Goal: Task Accomplishment & Management: Use online tool/utility

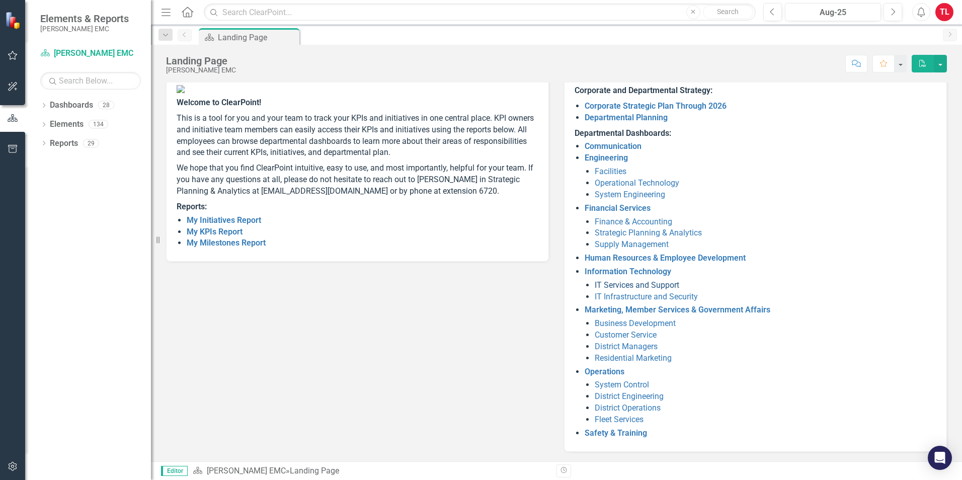
scroll to position [70, 0]
click at [597, 371] on link "Operations" at bounding box center [605, 371] width 40 height 10
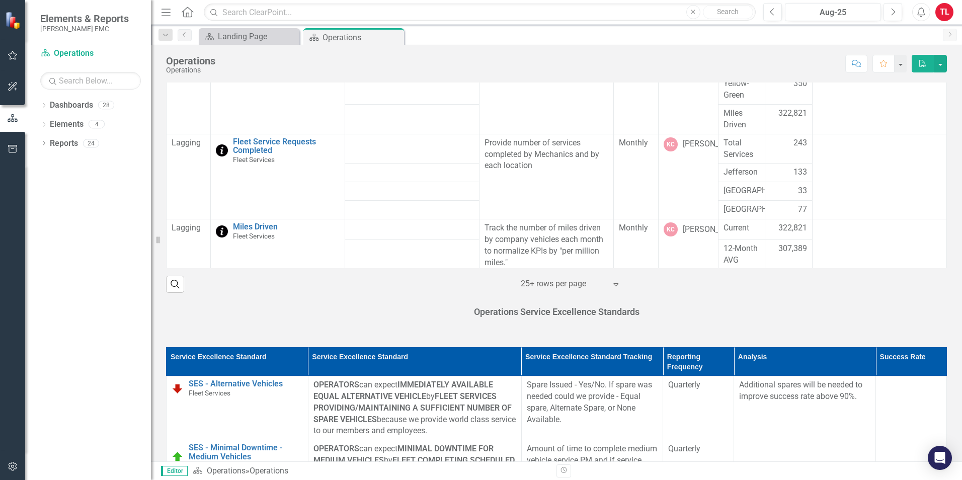
scroll to position [417, 0]
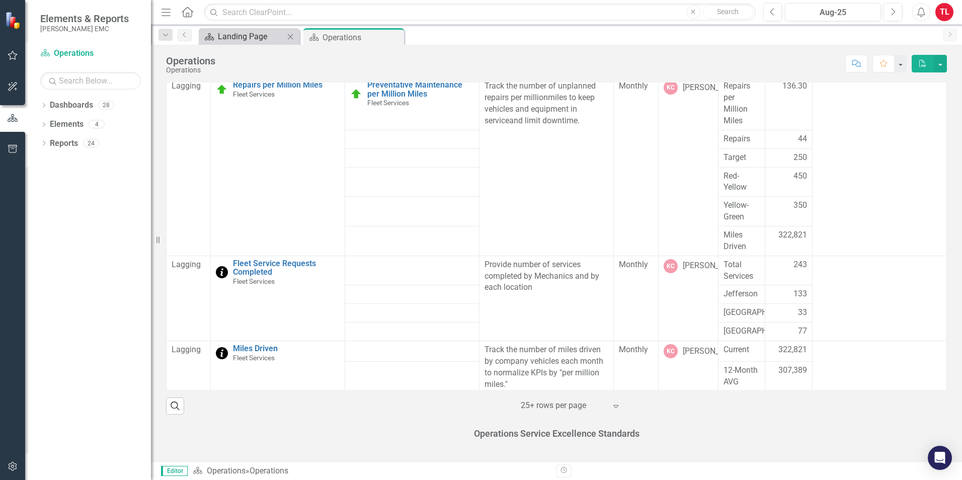
click at [261, 33] on div "Landing Page" at bounding box center [251, 36] width 66 height 13
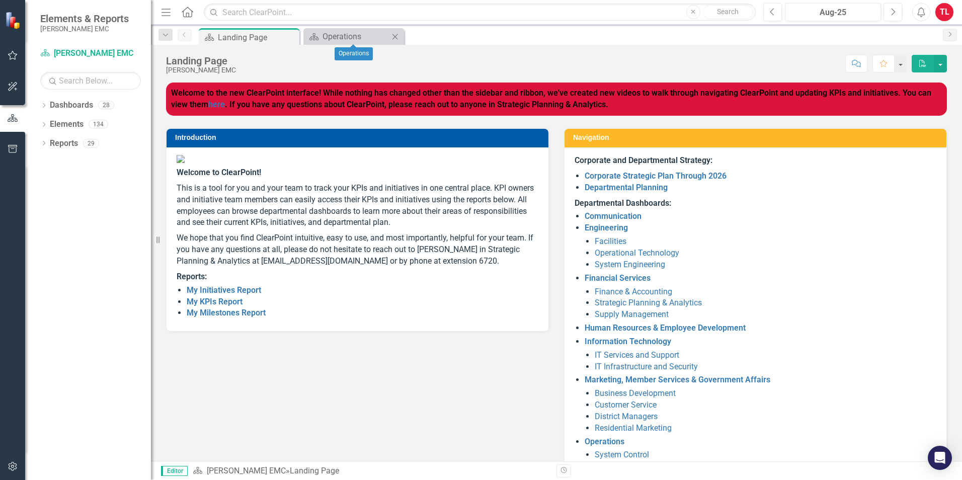
click at [393, 40] on icon "Close" at bounding box center [395, 37] width 10 height 8
click at [610, 340] on link "Information Technology" at bounding box center [628, 342] width 87 height 10
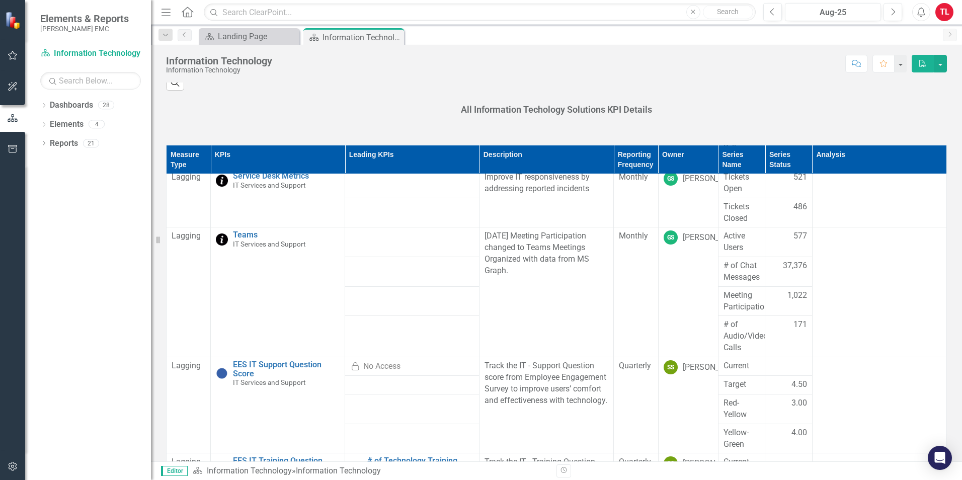
scroll to position [567, 0]
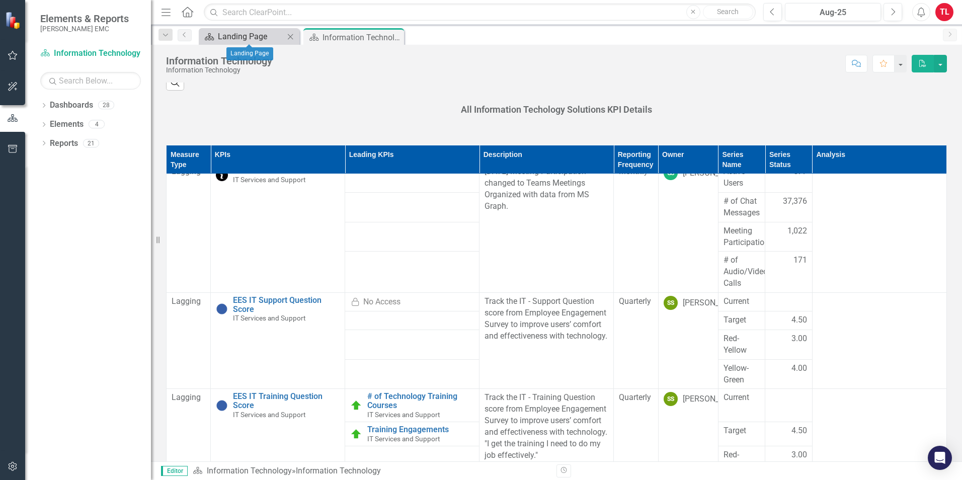
click at [250, 34] on div "Landing Page" at bounding box center [251, 36] width 66 height 13
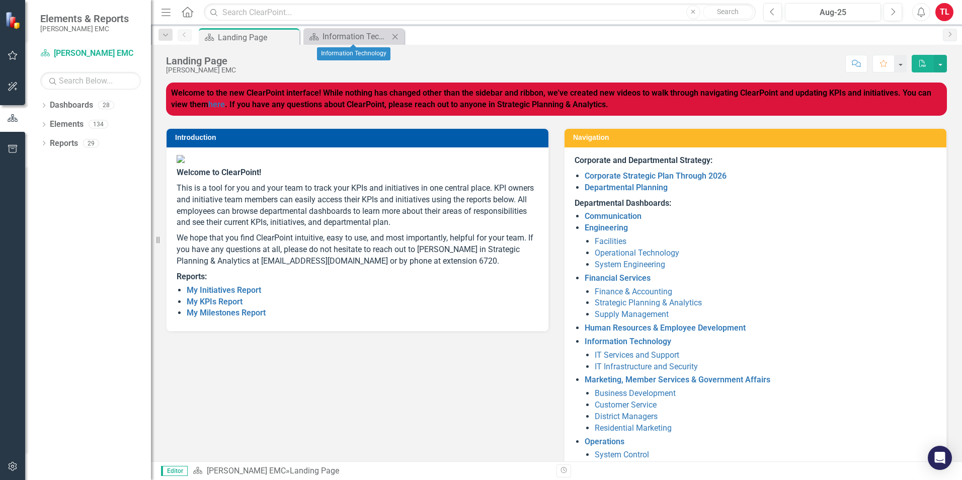
click at [395, 43] on div "Dashboard Information Technology Close" at bounding box center [353, 36] width 101 height 17
click at [393, 31] on div "Close" at bounding box center [395, 36] width 13 height 13
click at [602, 224] on link "Engineering" at bounding box center [606, 228] width 43 height 10
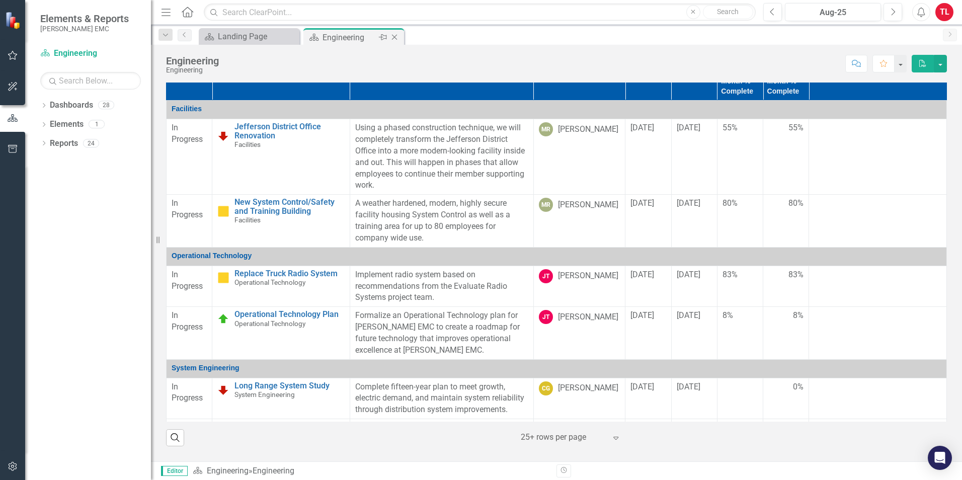
click at [395, 40] on icon "Close" at bounding box center [394, 37] width 10 height 8
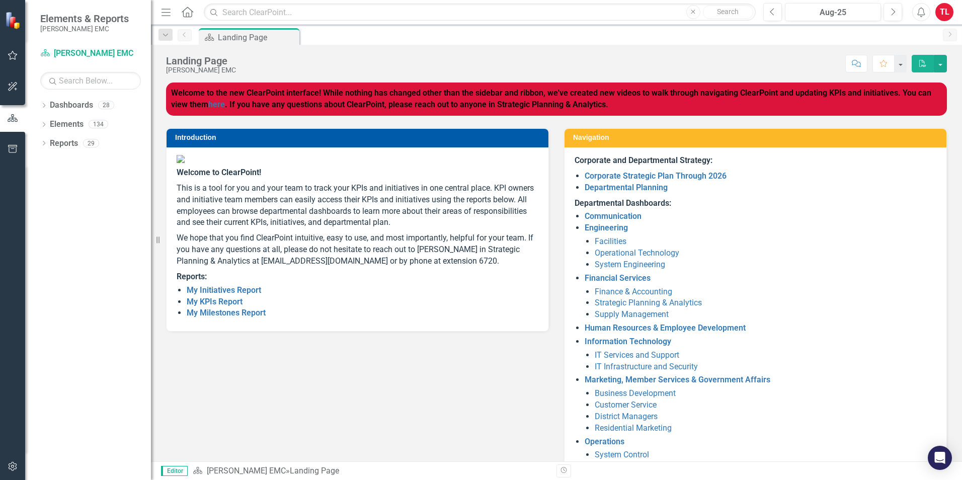
scroll to position [50, 0]
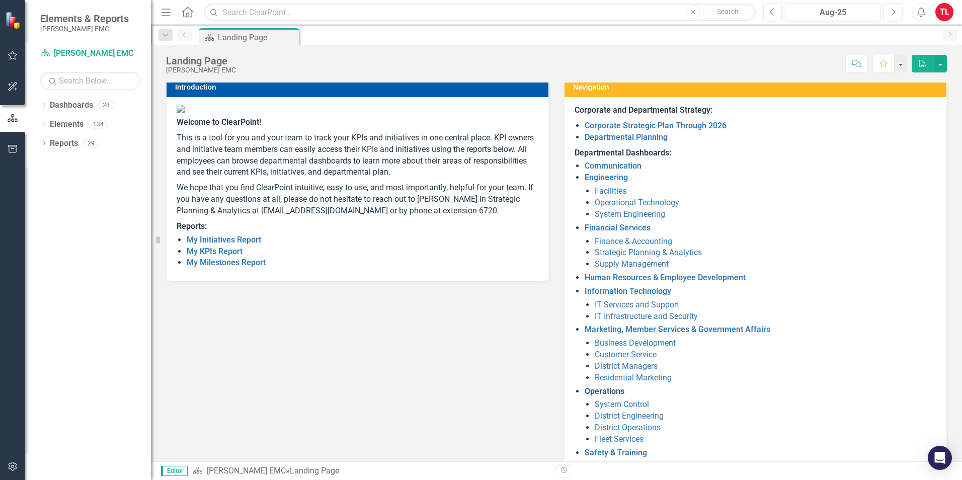
click at [608, 371] on link "Operations" at bounding box center [605, 391] width 40 height 10
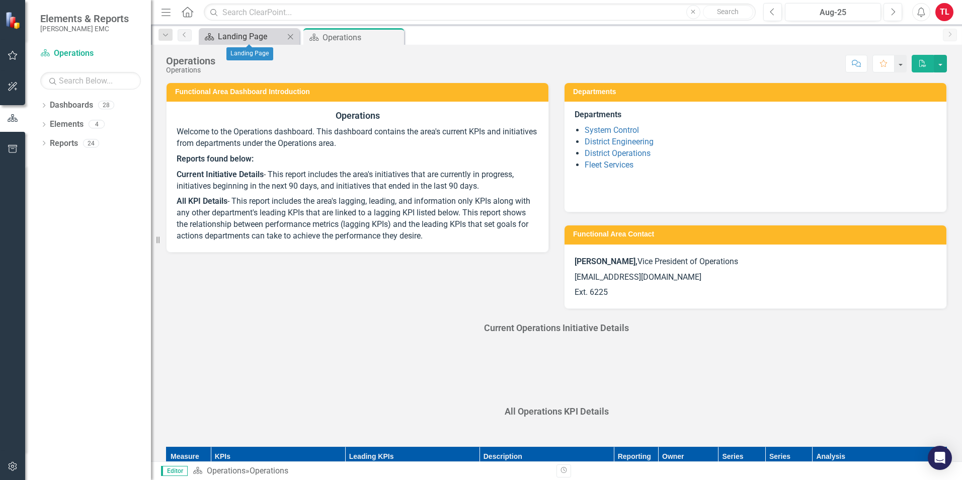
click at [244, 42] on div "Landing Page" at bounding box center [251, 36] width 66 height 13
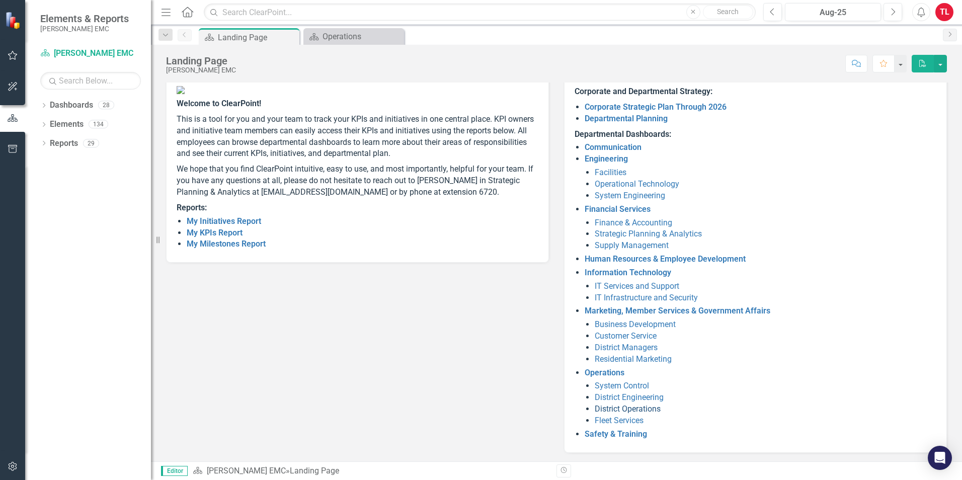
scroll to position [70, 0]
click at [618, 371] on link "Safety & Training" at bounding box center [616, 433] width 62 height 10
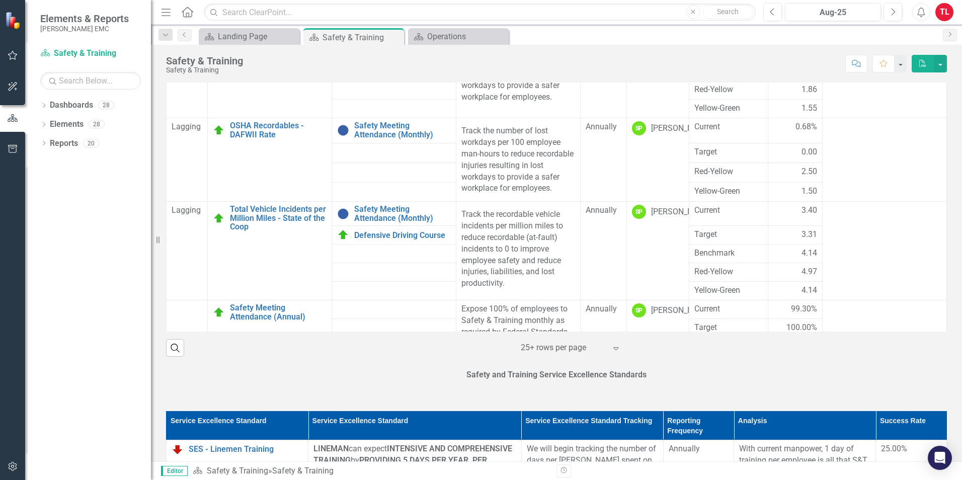
scroll to position [524, 0]
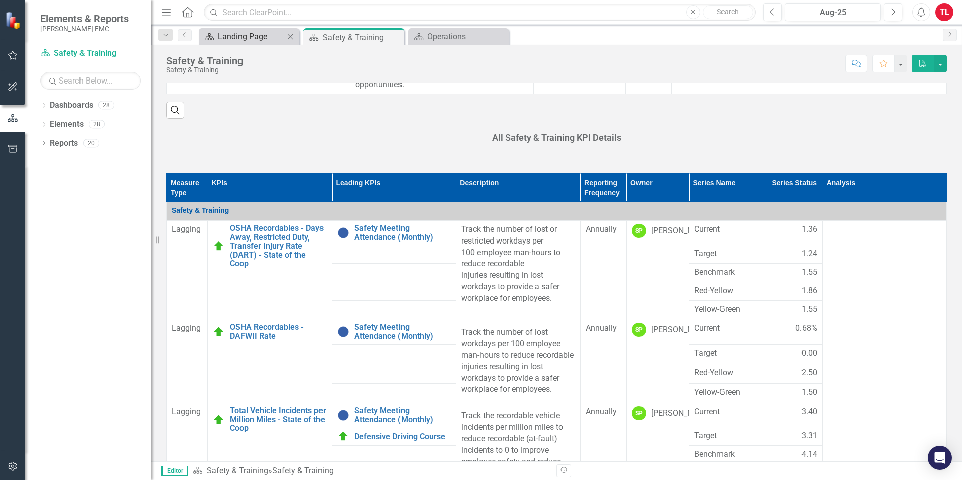
click at [257, 38] on div "Landing Page" at bounding box center [251, 36] width 66 height 13
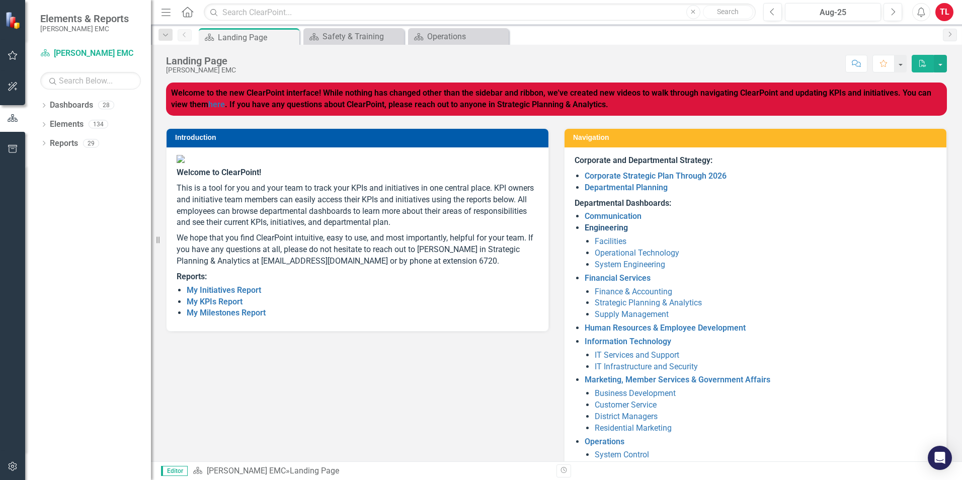
click at [617, 228] on link "Engineering" at bounding box center [606, 228] width 43 height 10
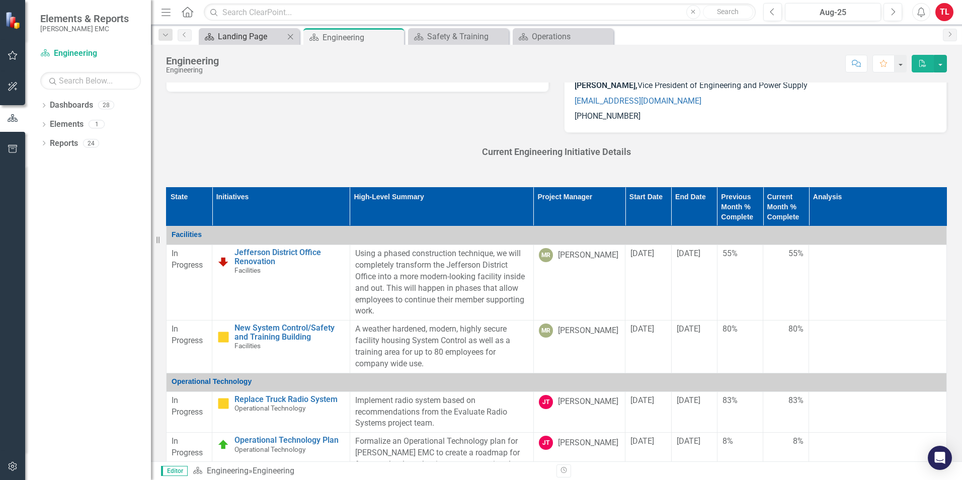
scroll to position [50, 0]
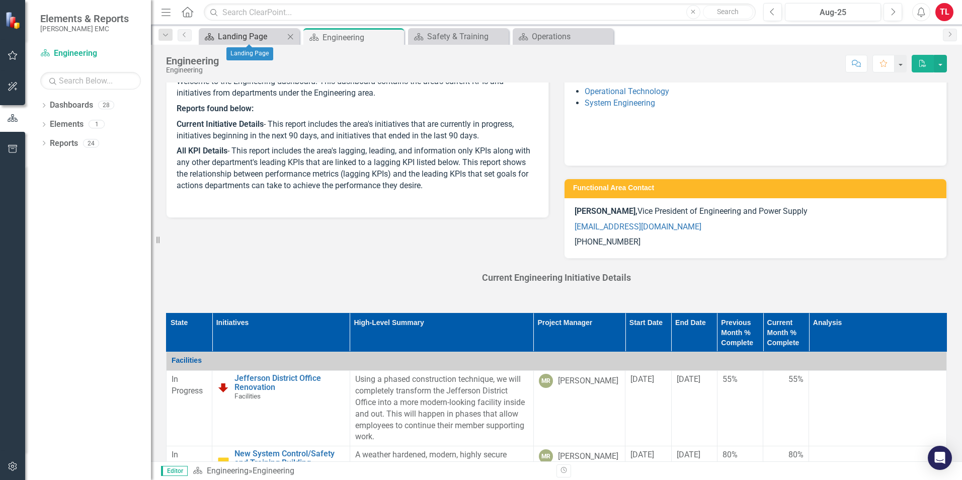
click at [251, 34] on div "Landing Page" at bounding box center [251, 36] width 66 height 13
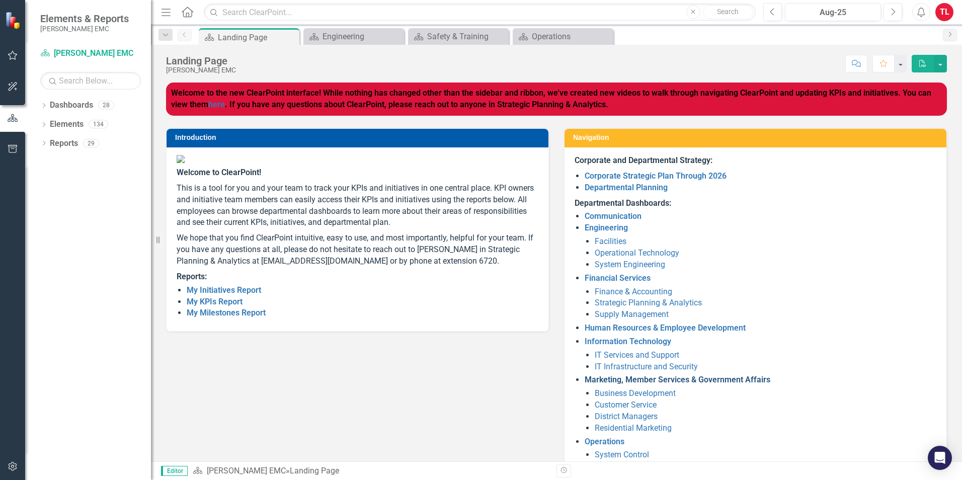
click at [632, 371] on link "Marketing, Member Services & Government Affairs" at bounding box center [678, 380] width 186 height 10
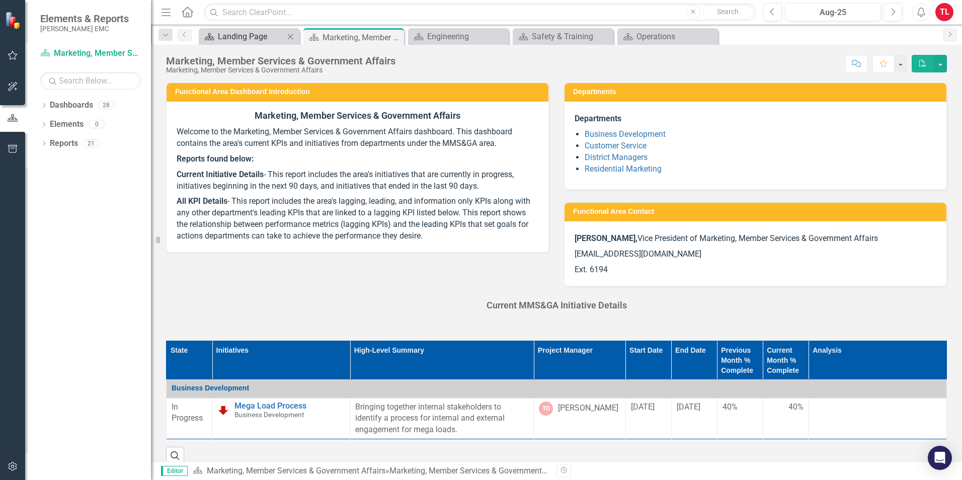
click at [242, 37] on div "Landing Page" at bounding box center [251, 36] width 66 height 13
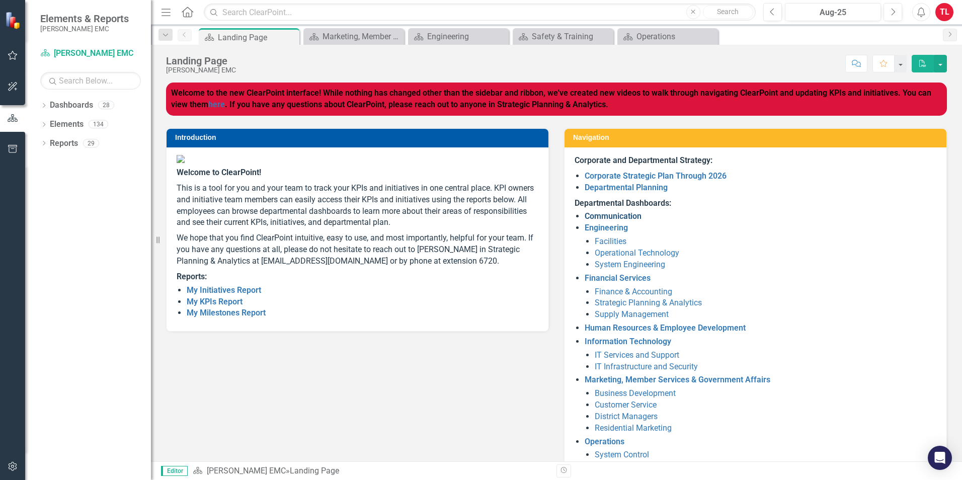
click at [611, 219] on link "Communication" at bounding box center [613, 216] width 57 height 10
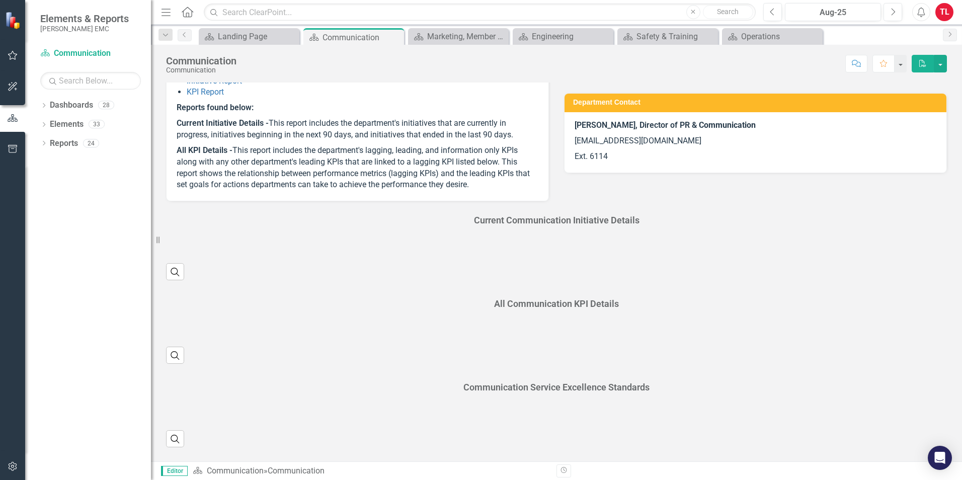
scroll to position [102, 0]
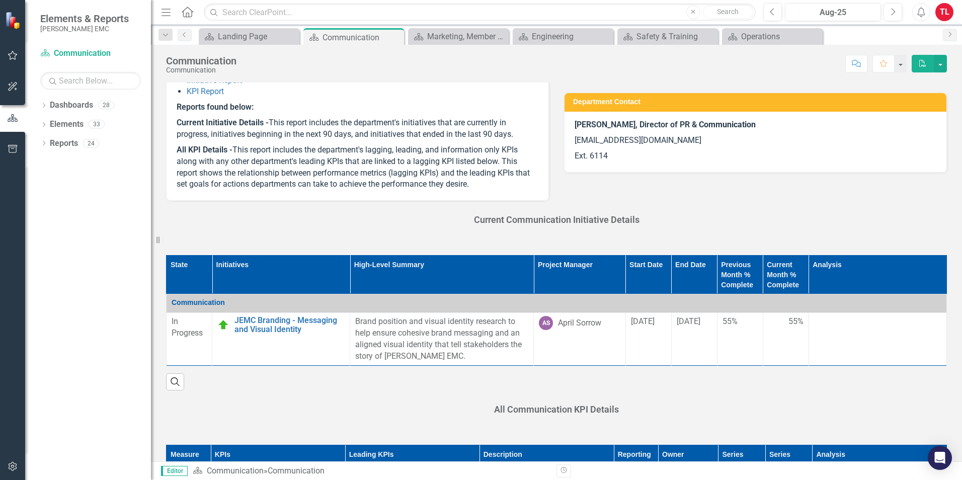
drag, startPoint x: 395, startPoint y: 36, endPoint x: 351, endPoint y: 59, distance: 50.6
click at [0, 0] on icon "Close" at bounding box center [0, 0] width 0 height 0
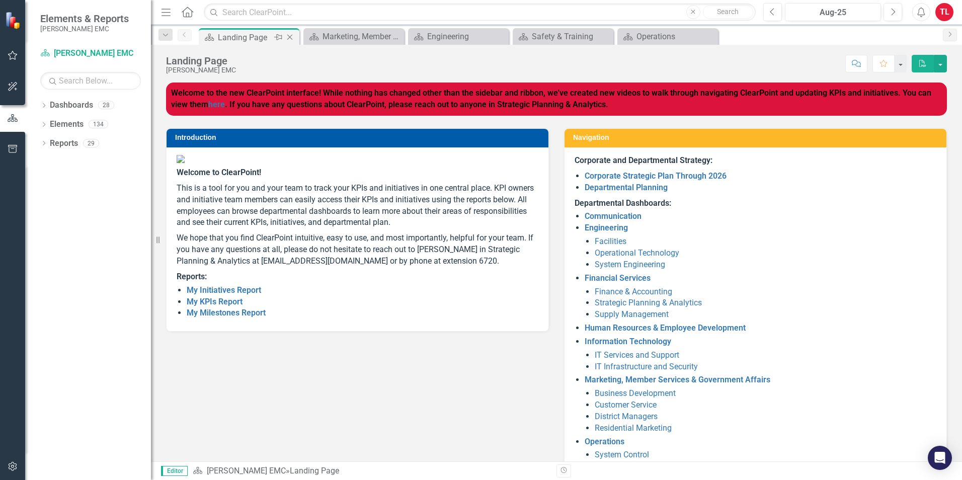
click at [263, 34] on div "Landing Page" at bounding box center [245, 37] width 54 height 13
click at [615, 280] on link "Financial Services" at bounding box center [618, 278] width 66 height 10
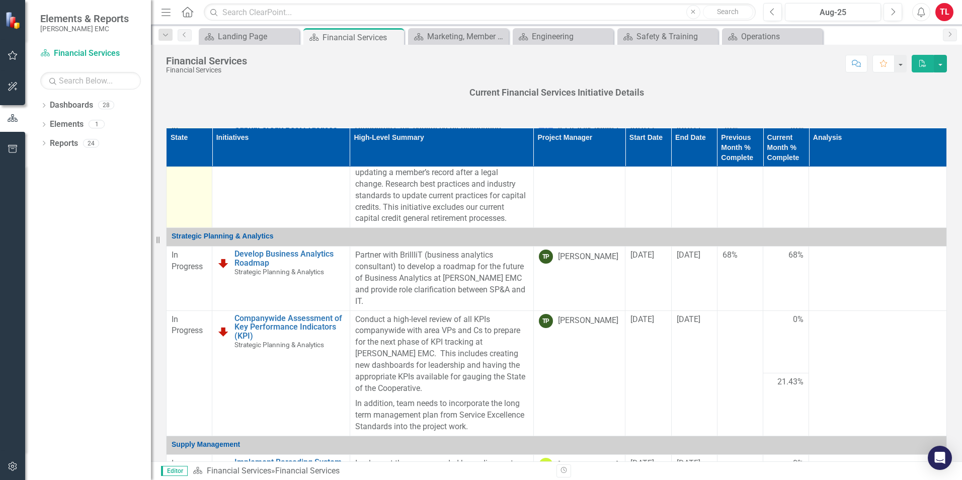
scroll to position [75, 0]
click at [302, 371] on link "Implement Barcoding System for Warehouses" at bounding box center [289, 467] width 110 height 18
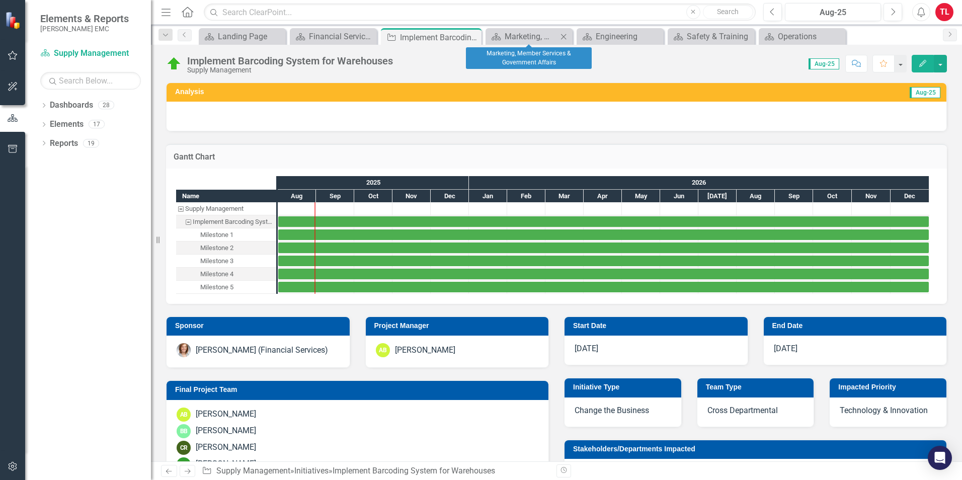
click at [560, 38] on icon "Close" at bounding box center [563, 37] width 10 height 8
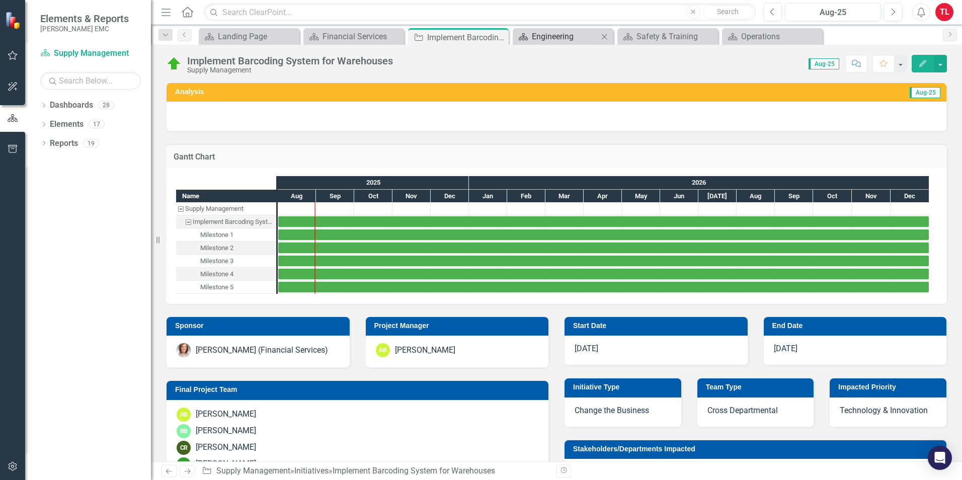
click at [606, 39] on icon "Close" at bounding box center [604, 37] width 10 height 8
click at [603, 35] on icon at bounding box center [605, 37] width 6 height 6
click at [0, 0] on icon at bounding box center [0, 0] width 0 height 0
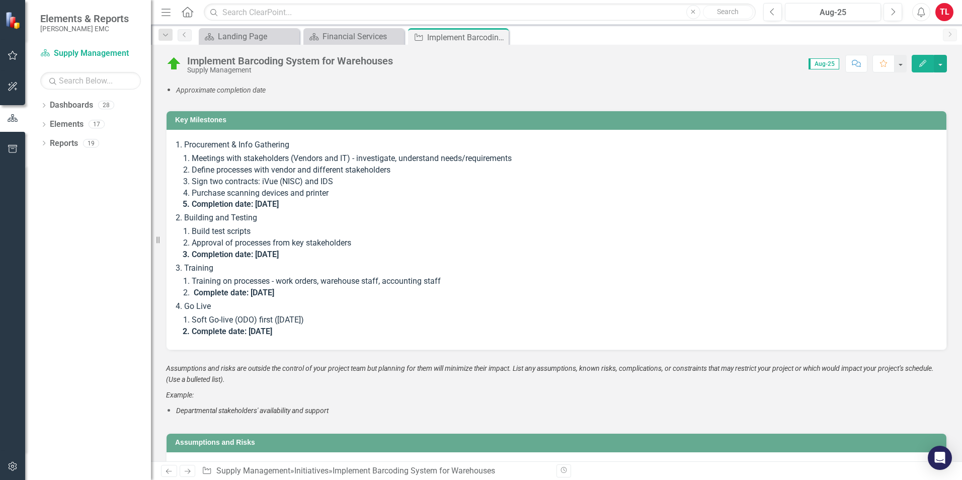
scroll to position [1308, 0]
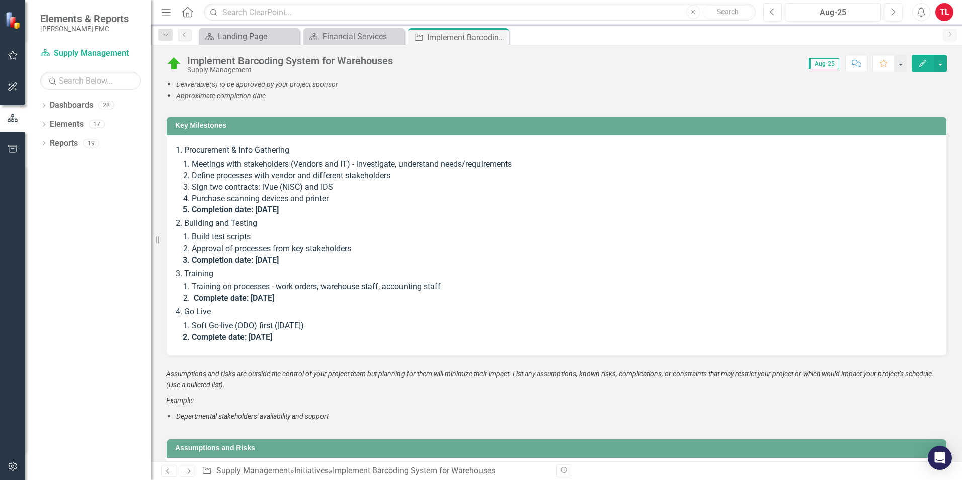
drag, startPoint x: 305, startPoint y: 336, endPoint x: 203, endPoint y: 244, distance: 136.8
click at [203, 244] on ol "Procurement & Info Gathering Meetings with stakeholders (Vendors and IT) - inve…" at bounding box center [560, 244] width 752 height 198
click at [184, 147] on li "Procurement & Info Gathering Meetings with stakeholders (Vendors and IT) - inve…" at bounding box center [560, 180] width 752 height 71
click at [190, 151] on li "Procurement & Info Gathering Meetings with stakeholders (Vendors and IT) - inve…" at bounding box center [560, 180] width 752 height 71
click at [337, 223] on li "Building and Testing Build test scripts Approval of processes from key stakehol…" at bounding box center [560, 242] width 752 height 48
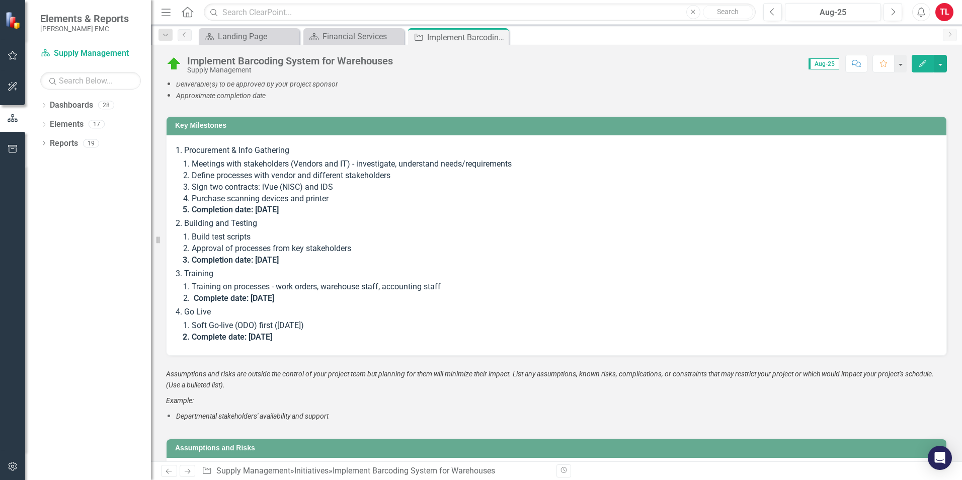
click at [337, 223] on li "Building and Testing Build test scripts Approval of processes from key stakehol…" at bounding box center [560, 242] width 752 height 48
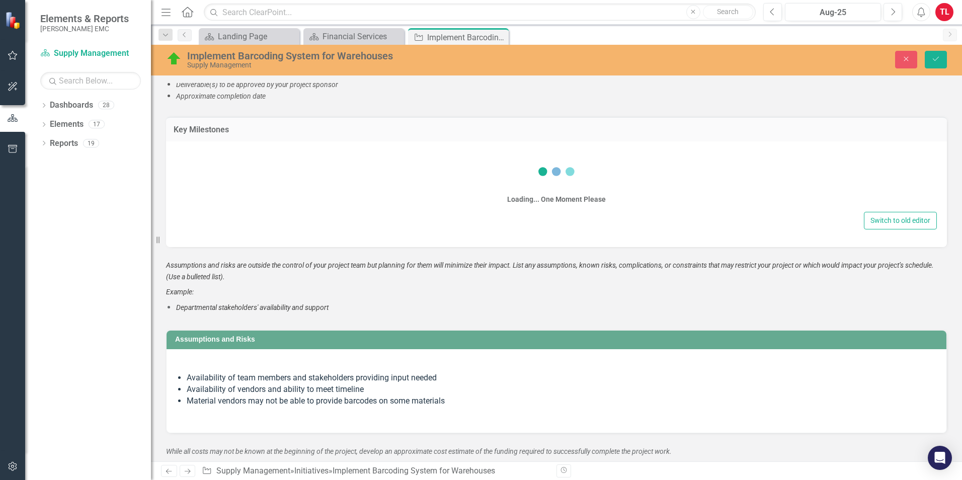
click at [310, 190] on div "Loading... One Moment Please" at bounding box center [556, 180] width 761 height 58
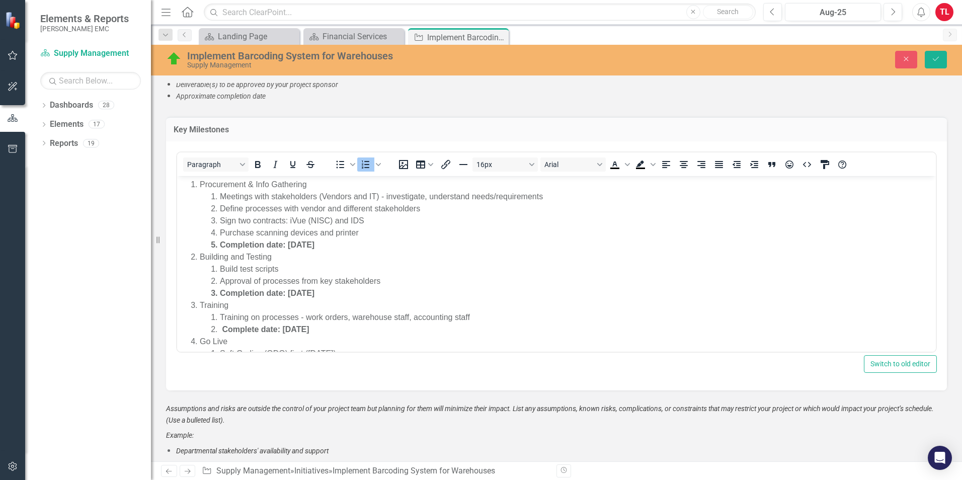
scroll to position [0, 0]
click at [304, 233] on li "Purchase scanning devices and printer" at bounding box center [576, 232] width 713 height 12
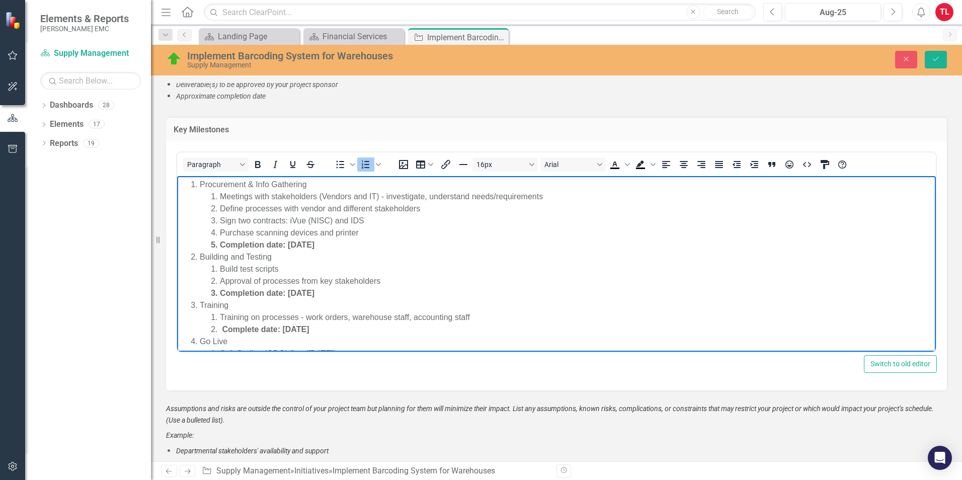
click at [492, 97] on li "Approximate completion date" at bounding box center [561, 97] width 771 height 12
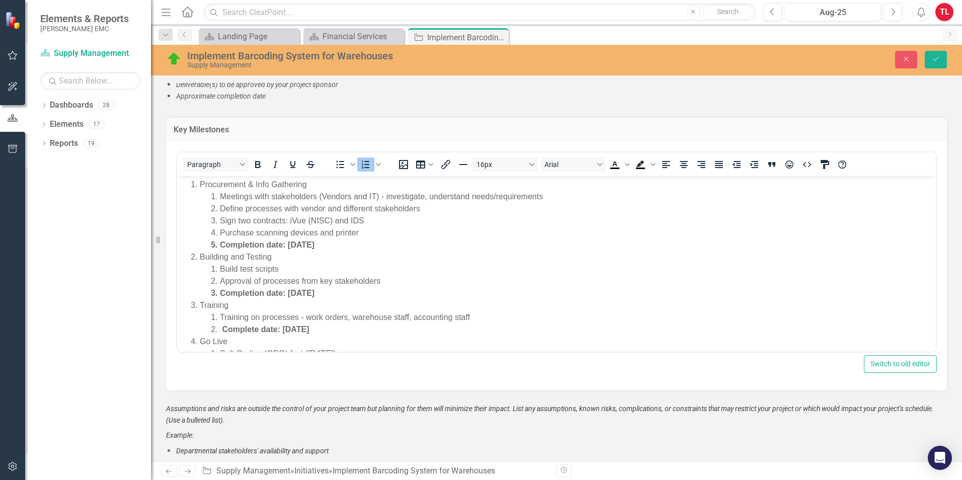
click at [492, 97] on li "Approximate completion date" at bounding box center [561, 97] width 771 height 12
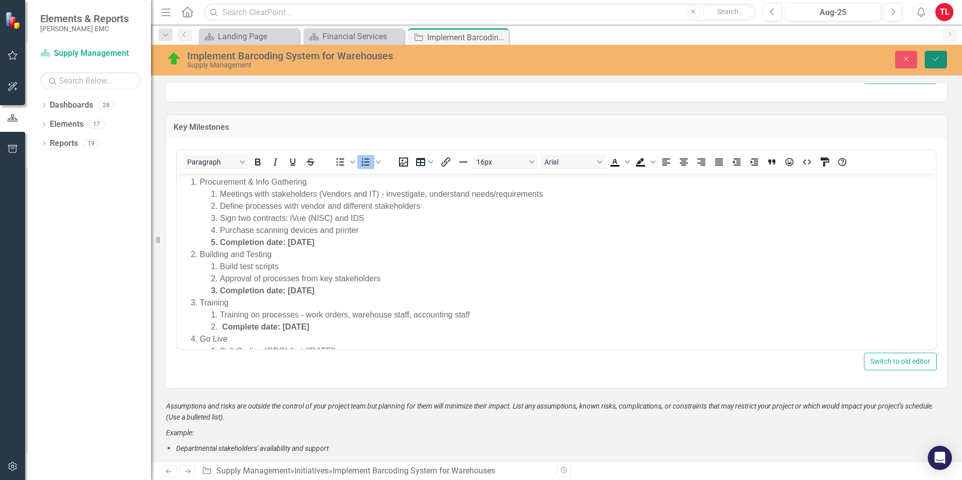
click at [768, 61] on button "Save" at bounding box center [936, 60] width 22 height 18
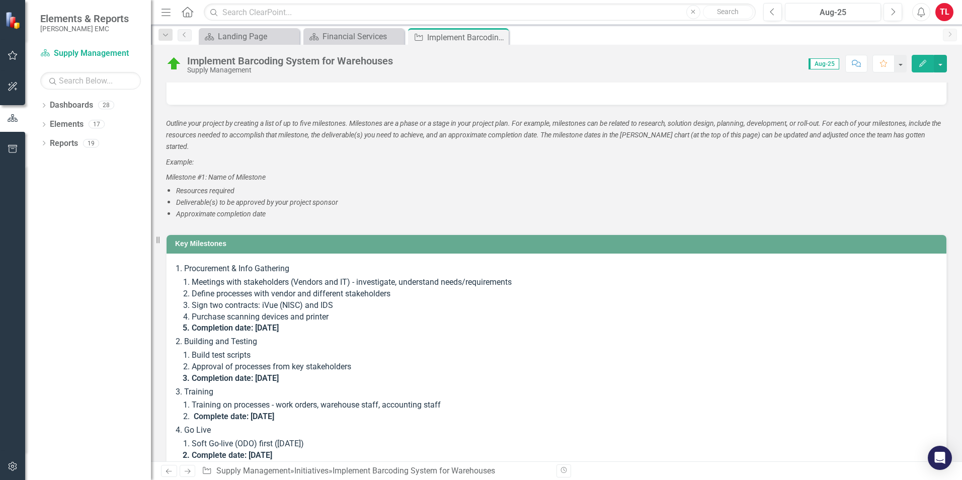
scroll to position [1207, 0]
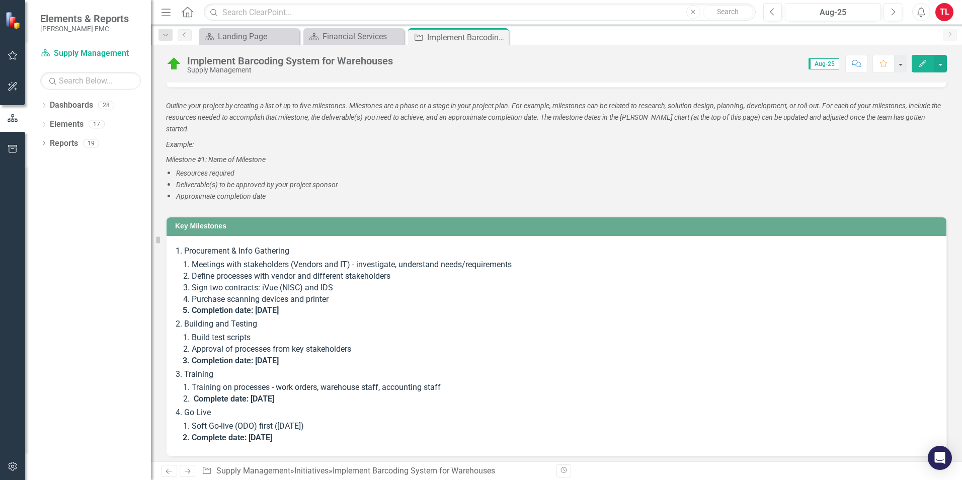
click at [216, 277] on li "Define processes with vendor and different stakeholders" at bounding box center [564, 277] width 744 height 12
click at [531, 271] on li "Define processes with vendor and different stakeholders" at bounding box center [564, 277] width 744 height 12
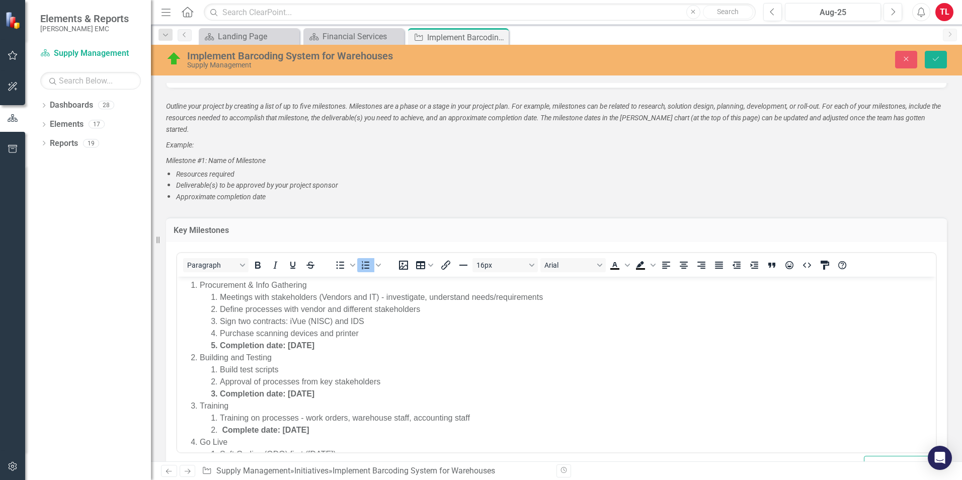
scroll to position [0, 0]
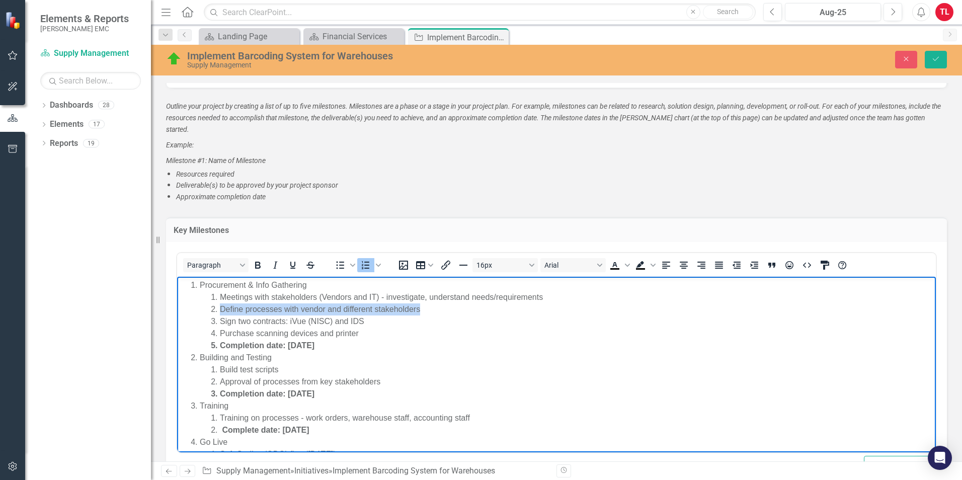
drag, startPoint x: 220, startPoint y: 310, endPoint x: 432, endPoint y: 305, distance: 211.8
click at [432, 305] on li "Define processes with vendor and different stakeholders" at bounding box center [576, 309] width 713 height 12
copy li "Define processes with vendor and different stakeholders"
drag, startPoint x: 363, startPoint y: 338, endPoint x: 218, endPoint y: 321, distance: 145.8
click at [218, 321] on ol "Meetings with stakeholders (Vendors and IT) - investigate, understand needs/req…" at bounding box center [566, 321] width 733 height 60
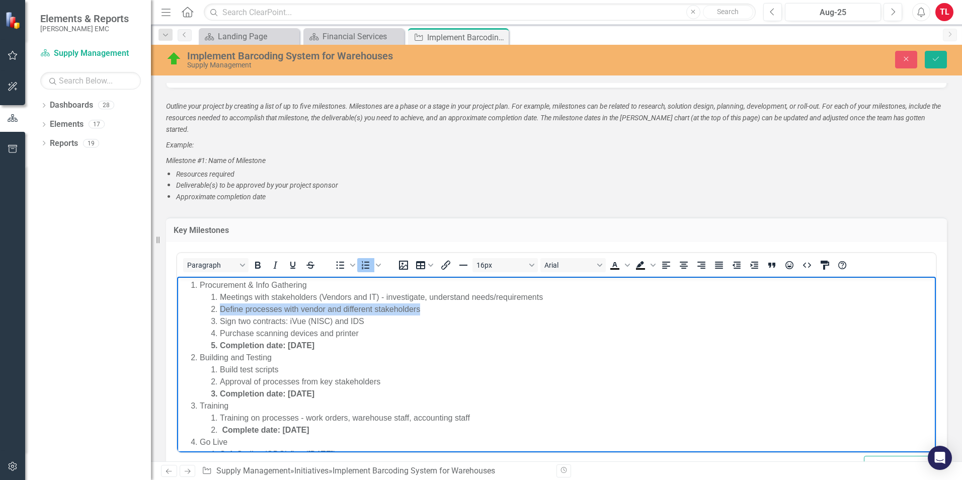
copy ol "Sign two contracts: iVue (NISC) and IDS Purchase scanning devices and printer"
click at [768, 60] on icon "Save" at bounding box center [935, 58] width 9 height 7
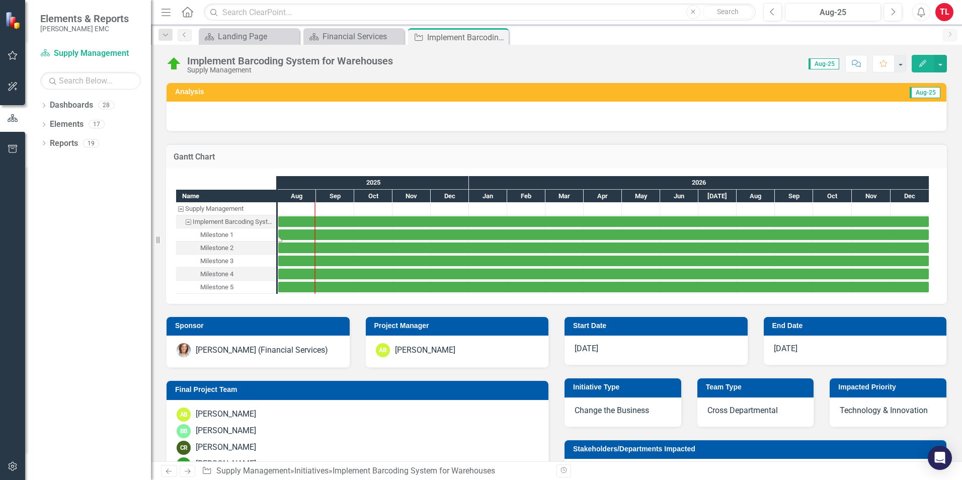
click at [324, 235] on div "Task: Start date: 2025-08-01 End date: 2026-12-31" at bounding box center [603, 234] width 650 height 11
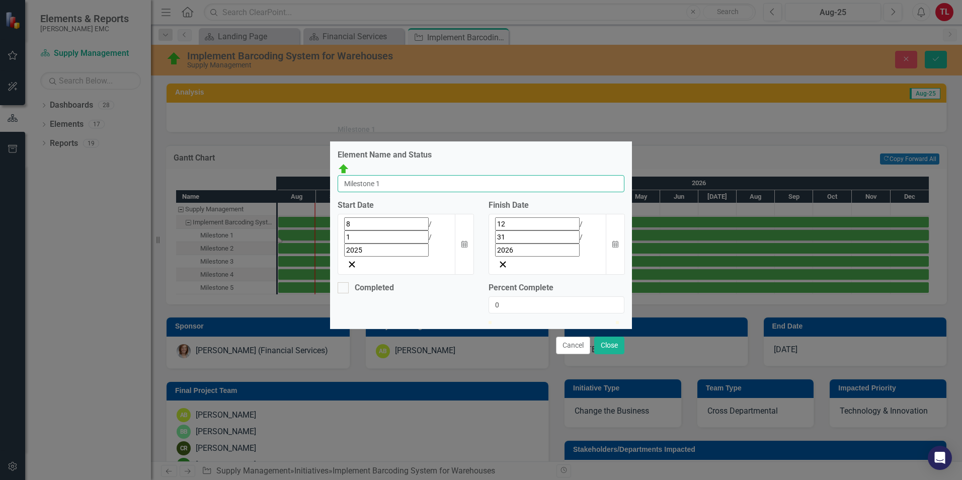
click at [420, 188] on input "Milestone 1" at bounding box center [481, 183] width 287 height 17
click at [420, 189] on input "Milestone 1" at bounding box center [481, 183] width 287 height 17
click at [403, 185] on input "Milestone 1" at bounding box center [481, 183] width 287 height 17
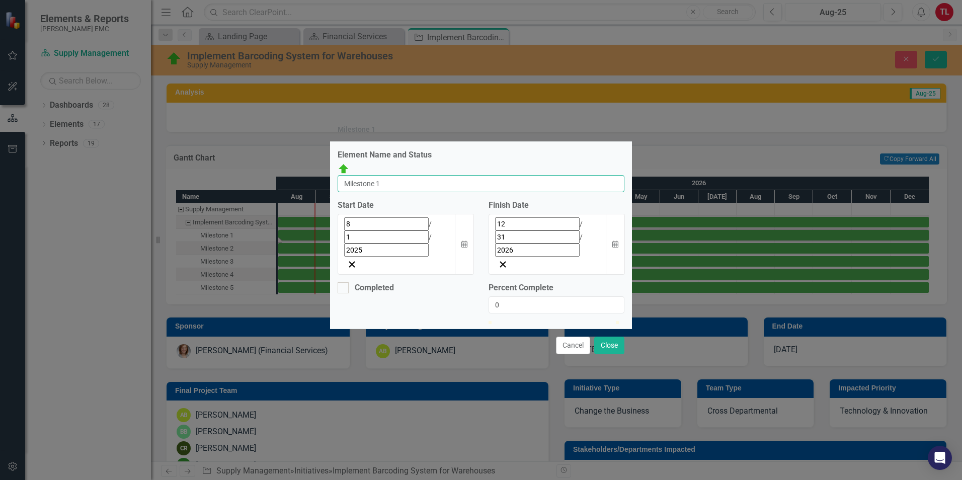
click at [403, 185] on input "Milestone 1" at bounding box center [481, 183] width 287 height 17
paste input "⦁ Procurement & Info Gathering"
click at [378, 182] on input "⦁ Procurement & Info Gathering" at bounding box center [481, 183] width 287 height 17
type input "Procurement & Info Gathering"
click at [609, 227] on button "Calendar" at bounding box center [615, 244] width 19 height 61
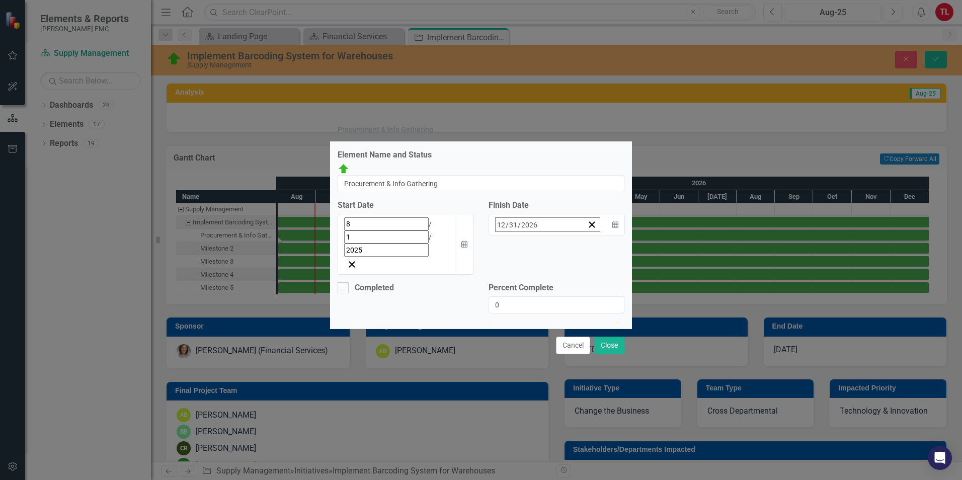
click at [528, 248] on span "December 2026" at bounding box center [518, 246] width 22 height 8
click at [595, 283] on button "March" at bounding box center [576, 283] width 58 height 36
click at [497, 355] on abbr "31" at bounding box center [493, 359] width 8 height 8
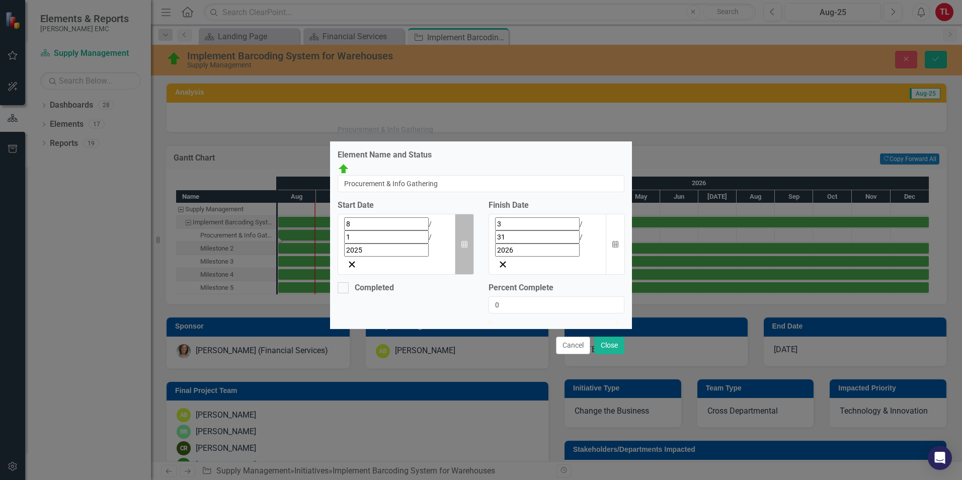
click at [460, 224] on button "Calendar" at bounding box center [464, 244] width 19 height 61
click at [469, 245] on button "›" at bounding box center [480, 246] width 22 height 22
click at [372, 322] on abbr "15" at bounding box center [376, 323] width 8 height 8
click at [603, 337] on button "Close" at bounding box center [609, 346] width 30 height 18
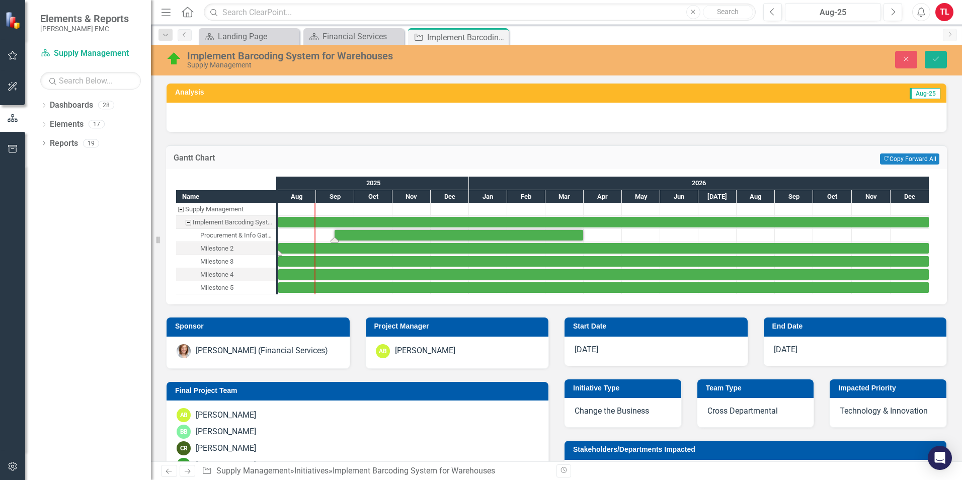
click at [389, 250] on div "Task: Start date: 2025-08-01 End date: 2026-12-31" at bounding box center [603, 248] width 650 height 11
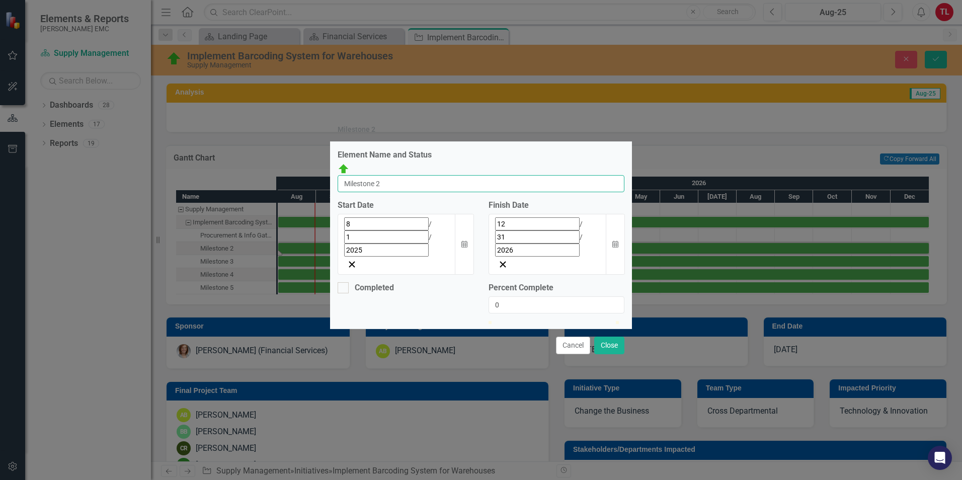
click at [454, 183] on input "Milestone 2" at bounding box center [481, 183] width 287 height 17
paste input "⦁ Building and Testing"
drag, startPoint x: 379, startPoint y: 188, endPoint x: 321, endPoint y: 191, distance: 57.9
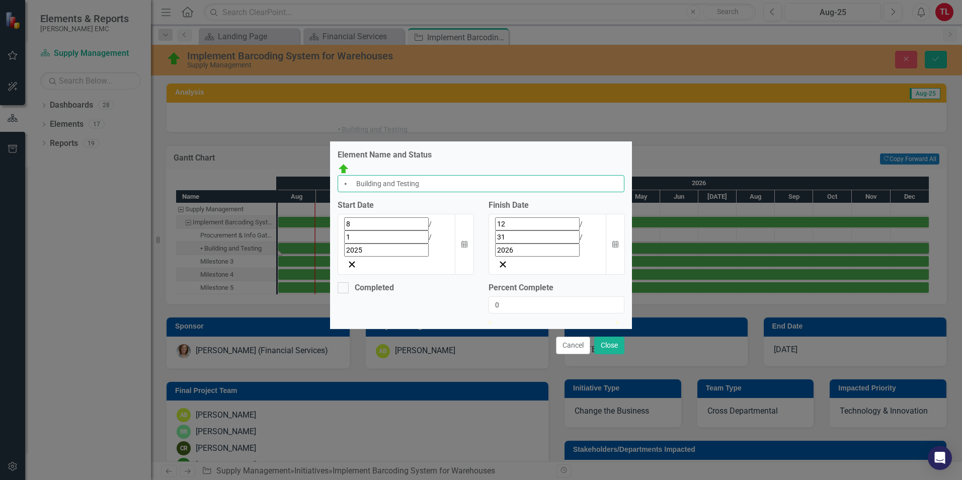
click at [321, 191] on div "⦁ Building and Testing Element Name and Status Implement Barcoding System for W…" at bounding box center [481, 240] width 962 height 480
type input "Building and Testing"
click at [610, 226] on button "Calendar" at bounding box center [615, 244] width 19 height 61
click at [561, 251] on button "December 2026" at bounding box center [518, 246] width 87 height 22
click at [593, 351] on abbr "September" at bounding box center [576, 355] width 34 height 8
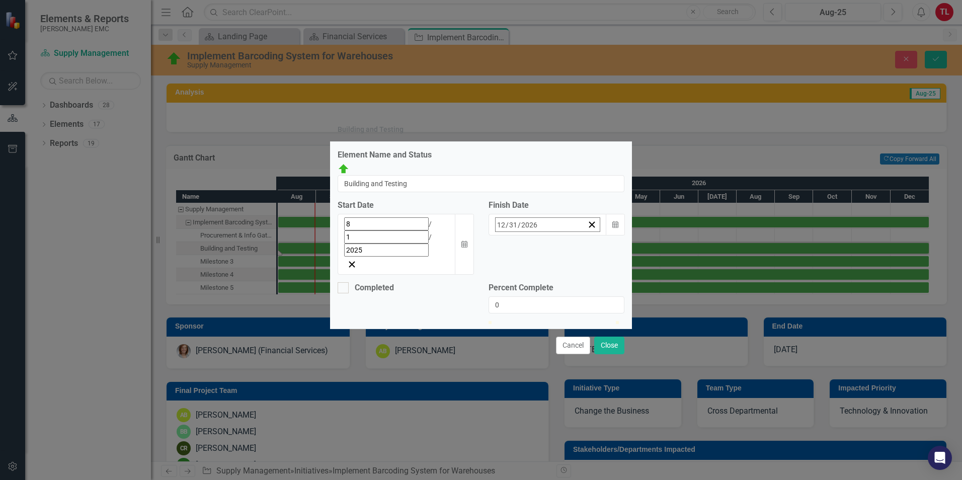
click at [506, 285] on button "1" at bounding box center [492, 287] width 25 height 18
click at [616, 337] on button "Close" at bounding box center [609, 346] width 30 height 18
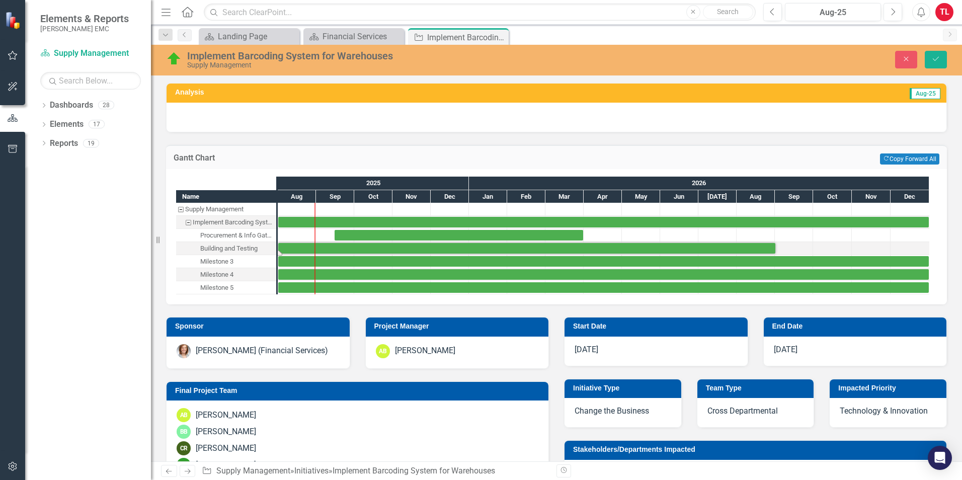
click at [362, 249] on div "Task: Start date: 2025-08-01 End date: 2026-09-01" at bounding box center [526, 248] width 497 height 11
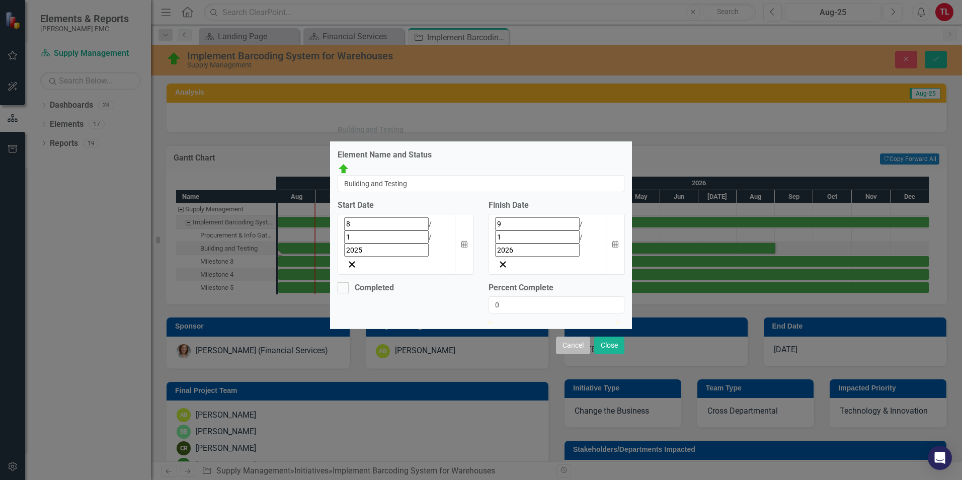
click at [571, 337] on button "Cancel" at bounding box center [573, 346] width 34 height 18
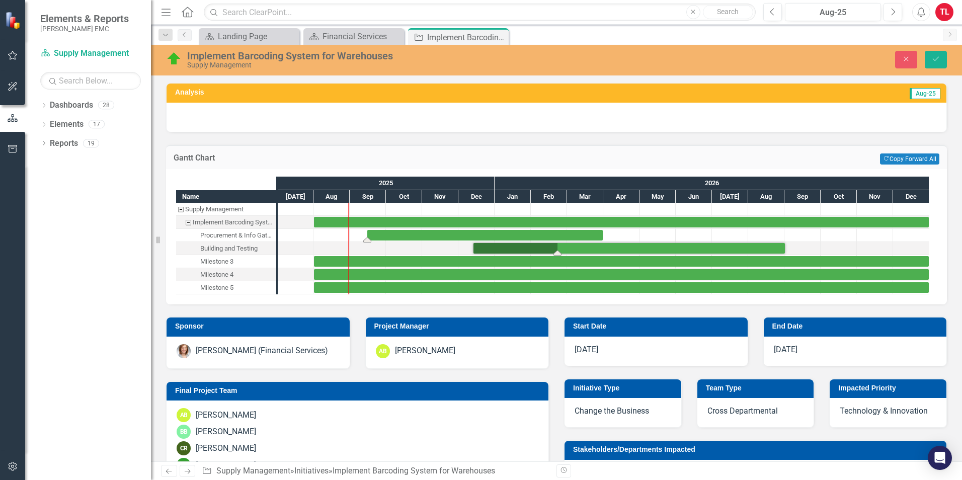
drag, startPoint x: 313, startPoint y: 247, endPoint x: 473, endPoint y: 230, distance: 161.4
drag, startPoint x: 556, startPoint y: 255, endPoint x: 461, endPoint y: 256, distance: 94.6
drag, startPoint x: 470, startPoint y: 247, endPoint x: 491, endPoint y: 242, distance: 21.2
click at [410, 263] on div "Task: Start date: 2025-08-01 End date: 2026-12-31" at bounding box center [621, 261] width 615 height 11
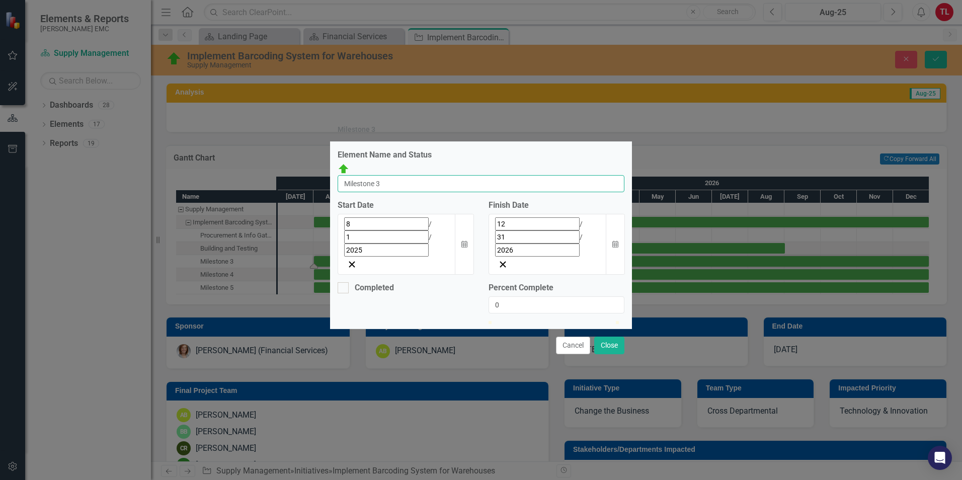
click at [405, 186] on input "Milestone 3" at bounding box center [481, 183] width 287 height 17
click at [406, 186] on input "Milestone 3" at bounding box center [481, 183] width 287 height 17
paste input "⦁ Training"
drag, startPoint x: 380, startPoint y: 186, endPoint x: 267, endPoint y: 186, distance: 113.2
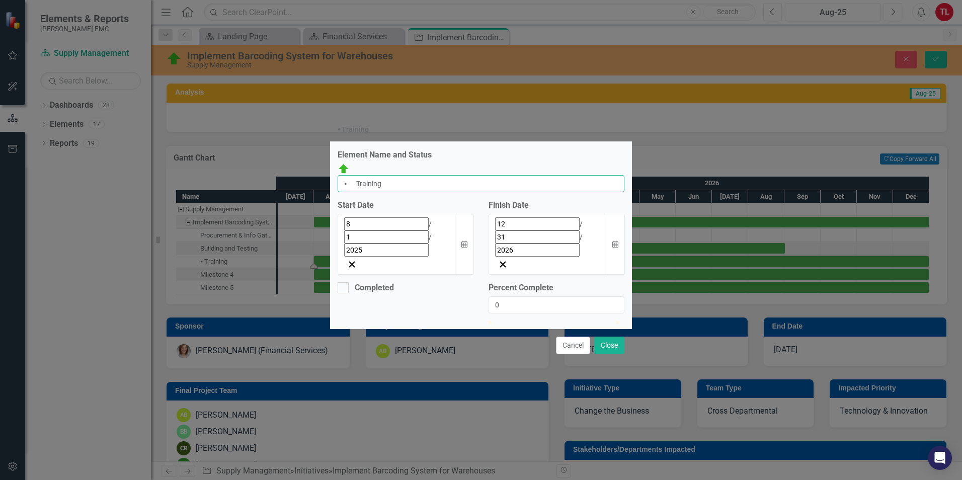
click at [267, 186] on div "⦁ Training Element Name and Status Implement Barcoding System for Warehouses ⦁ …" at bounding box center [481, 240] width 962 height 480
type input "Training"
click at [544, 227] on div "12 / 31 / 2026" at bounding box center [547, 236] width 105 height 39
click at [475, 251] on button "‹" at bounding box center [464, 246] width 22 height 22
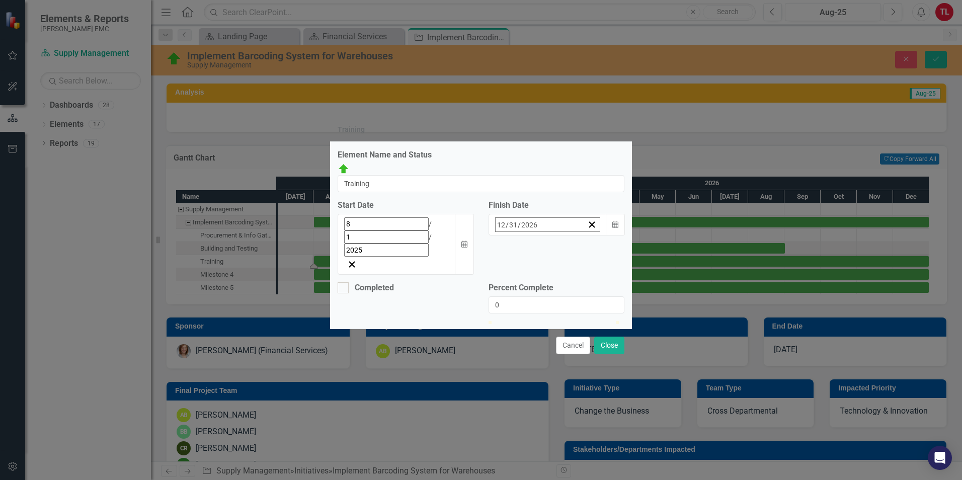
click at [556, 283] on button "1" at bounding box center [543, 287] width 25 height 18
click at [602, 337] on button "Close" at bounding box center [609, 346] width 30 height 18
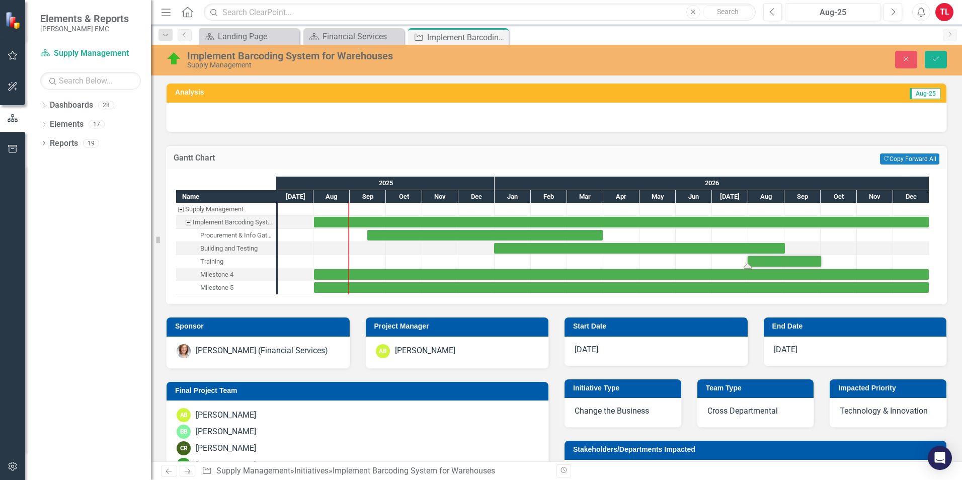
drag, startPoint x: 312, startPoint y: 258, endPoint x: 747, endPoint y: 257, distance: 434.6
click at [217, 275] on div "Milestone 4" at bounding box center [216, 274] width 33 height 13
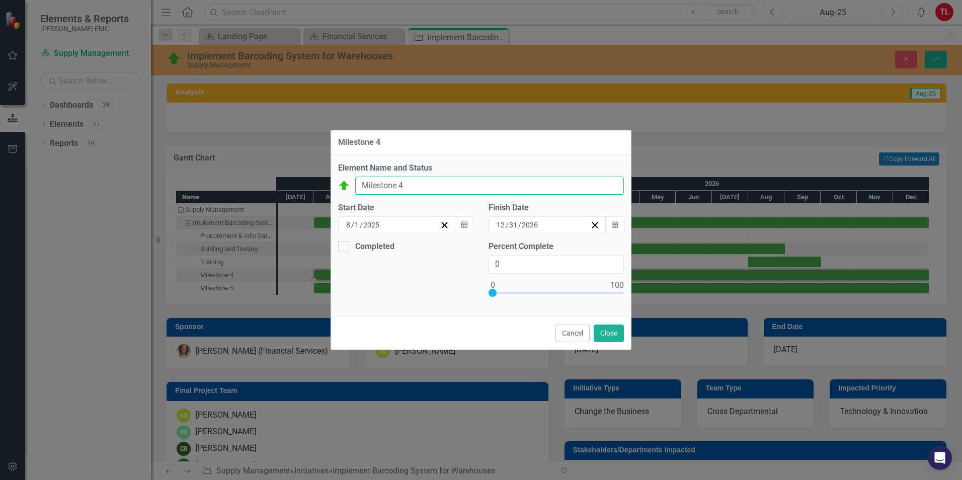
drag, startPoint x: 423, startPoint y: 189, endPoint x: 271, endPoint y: 188, distance: 151.9
click at [271, 188] on div "Milestone 4 Element Name and Status Implement Barcoding System for Warehouses M…" at bounding box center [481, 240] width 962 height 480
paste input "⦁ Go Live"
drag, startPoint x: 379, startPoint y: 187, endPoint x: 258, endPoint y: 188, distance: 121.2
click at [258, 188] on div "⦁ Go Live Element Name and Status Implement Barcoding System for Warehouses ⦁ G…" at bounding box center [481, 240] width 962 height 480
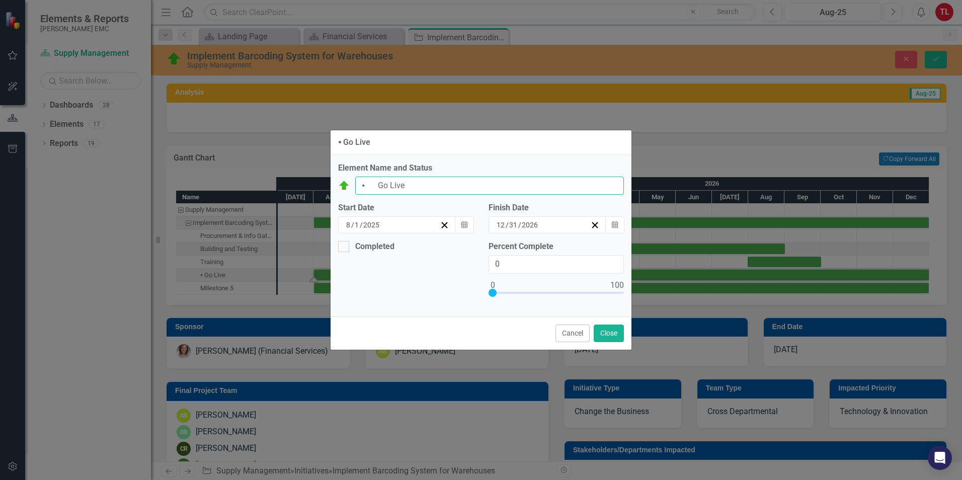
type input "Go Live"
click at [601, 334] on button "Close" at bounding box center [609, 333] width 30 height 18
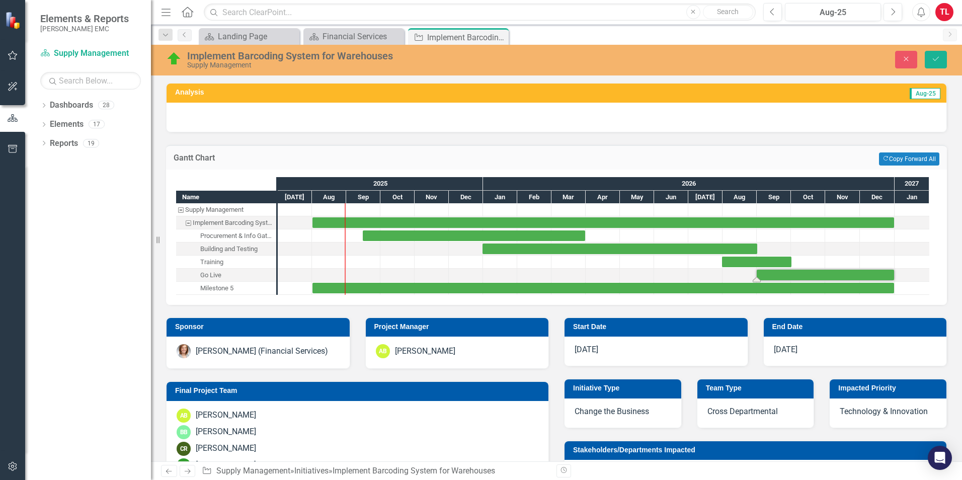
drag, startPoint x: 311, startPoint y: 275, endPoint x: 754, endPoint y: 277, distance: 442.7
click at [217, 287] on div "Milestone 5" at bounding box center [216, 288] width 33 height 13
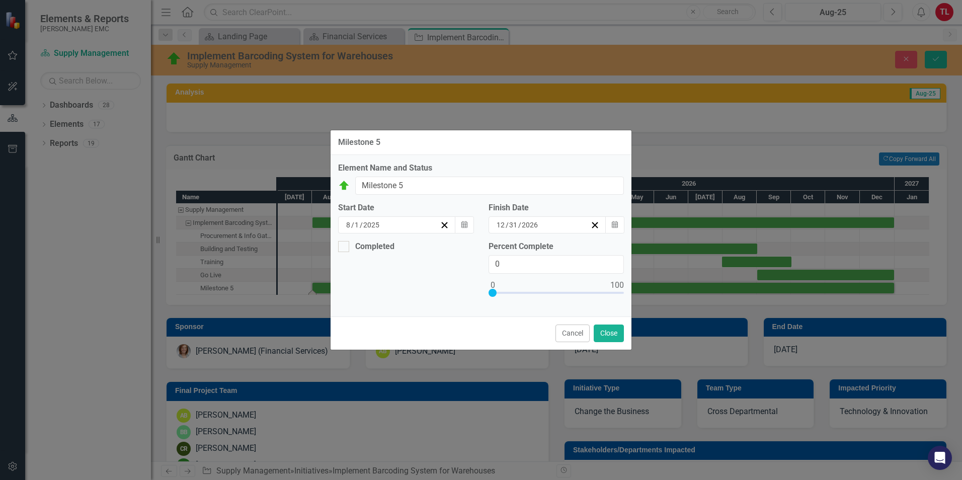
drag, startPoint x: 568, startPoint y: 338, endPoint x: 329, endPoint y: 313, distance: 240.8
click at [568, 338] on button "Cancel" at bounding box center [572, 333] width 34 height 18
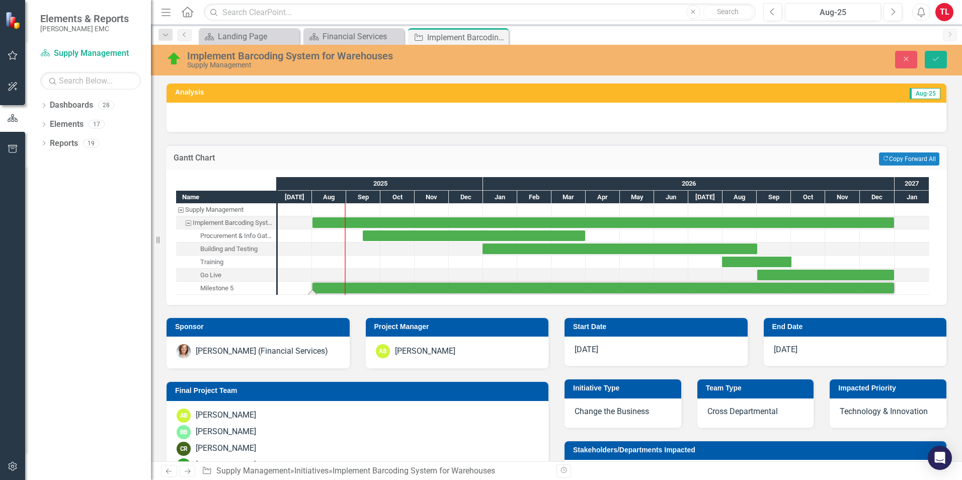
drag, startPoint x: 238, startPoint y: 287, endPoint x: 124, endPoint y: 291, distance: 113.8
click at [124, 291] on div "Dropdown Dashboards 28 Dropdown [PERSON_NAME] EMC Communication Dropdown Engine…" at bounding box center [88, 288] width 126 height 383
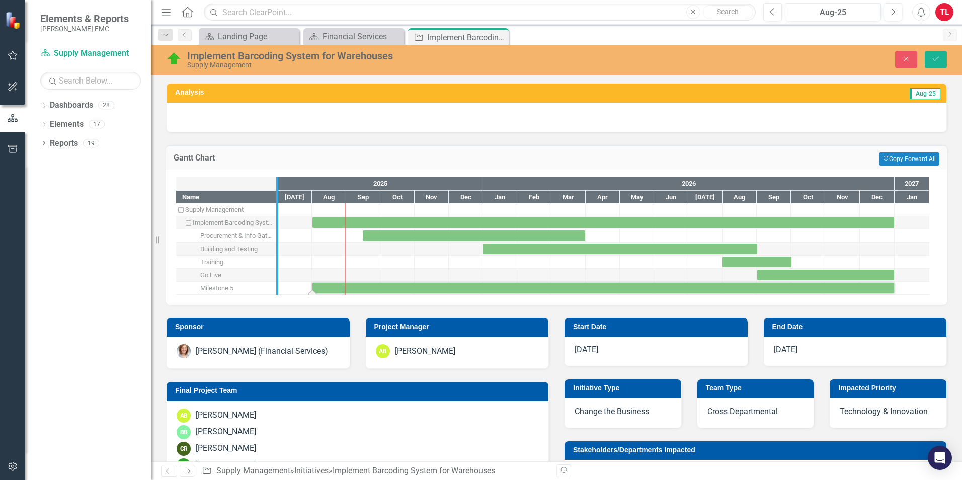
drag, startPoint x: 278, startPoint y: 294, endPoint x: 278, endPoint y: 284, distance: 10.6
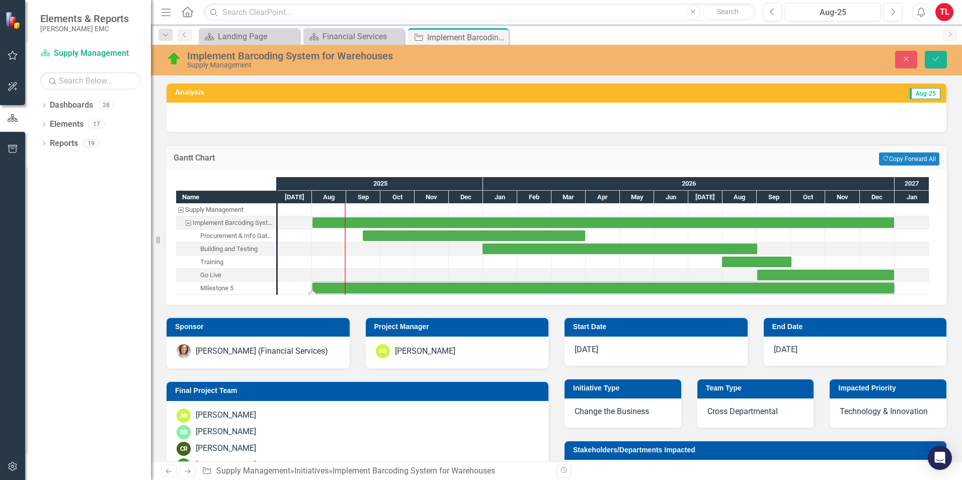
click at [230, 288] on div "Milestone 5" at bounding box center [216, 288] width 33 height 13
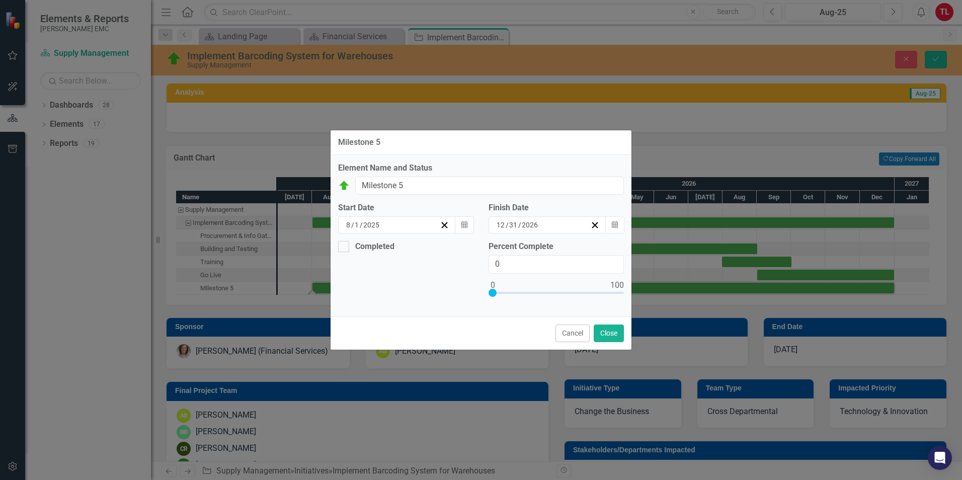
drag, startPoint x: 230, startPoint y: 288, endPoint x: 375, endPoint y: 290, distance: 145.4
click at [375, 290] on div "Completed Percent Complete 0" at bounding box center [480, 275] width 301 height 68
click at [569, 332] on button "Cancel" at bounding box center [572, 333] width 34 height 18
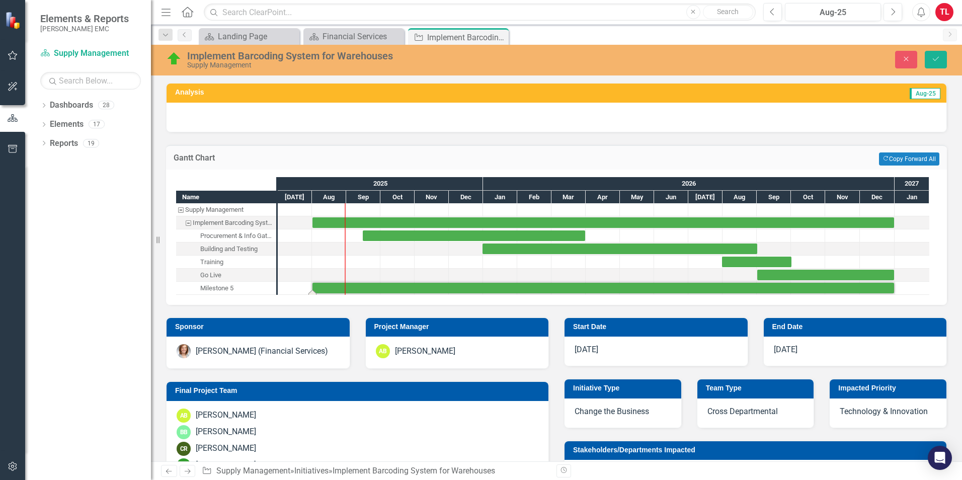
click at [199, 158] on h3 "Gantt Chart" at bounding box center [329, 157] width 310 height 9
click at [216, 179] on div "Name" at bounding box center [226, 190] width 100 height 26
click at [221, 156] on h3 "Gantt Chart" at bounding box center [329, 157] width 310 height 9
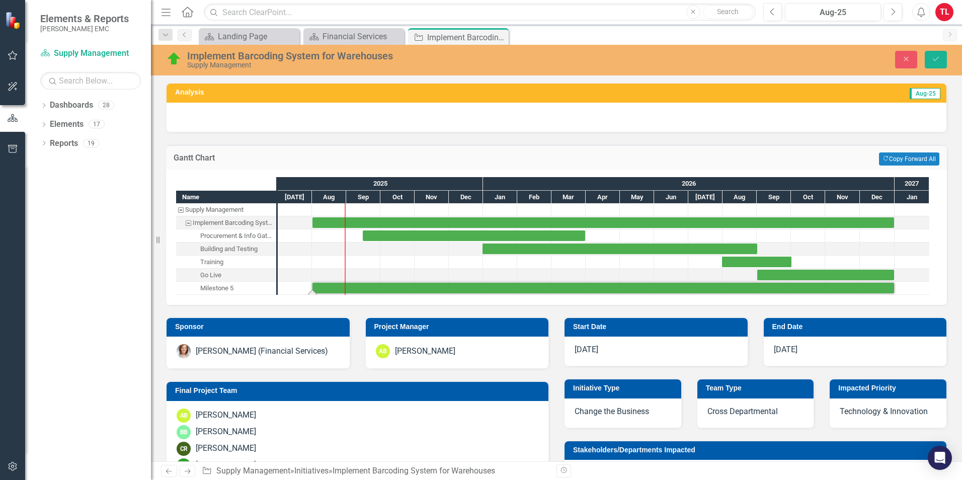
click at [221, 156] on h3 "Gantt Chart" at bounding box center [329, 157] width 310 height 9
click at [940, 59] on button "Save" at bounding box center [936, 60] width 22 height 18
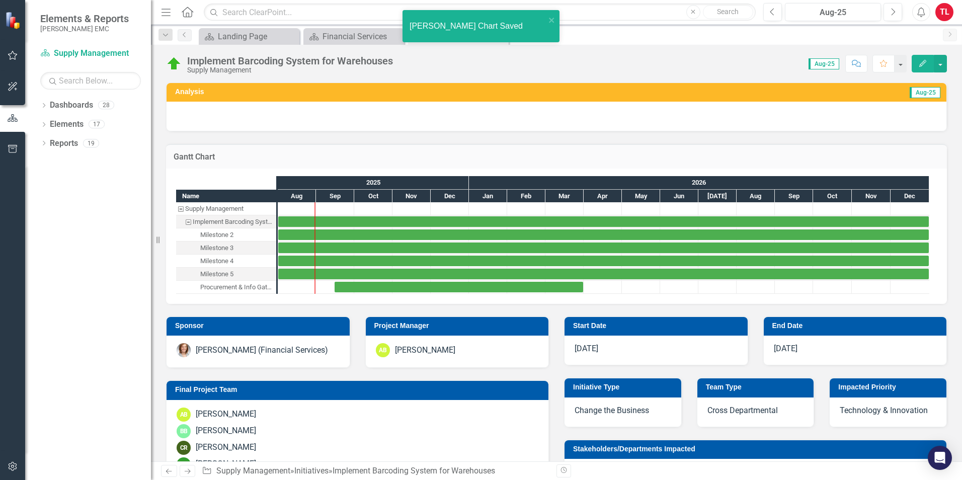
click at [925, 66] on icon "Edit" at bounding box center [922, 63] width 9 height 7
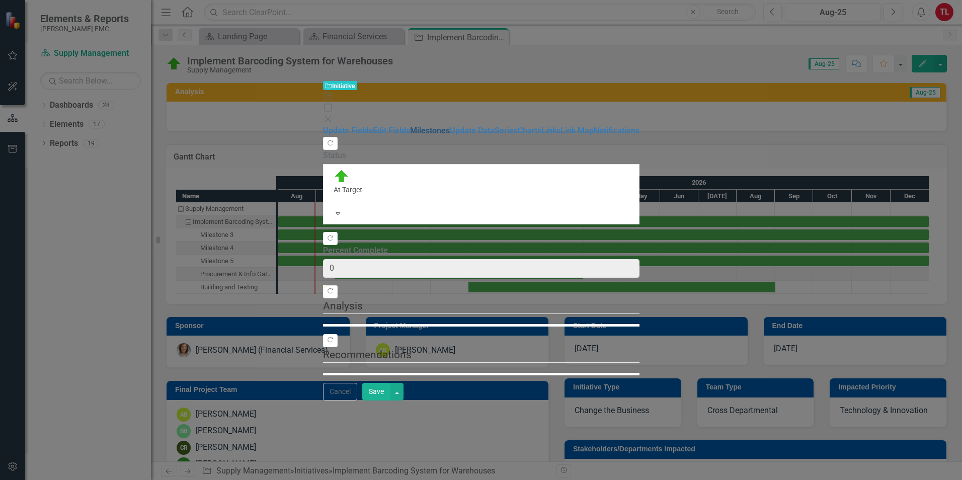
click at [410, 126] on link "Milestones" at bounding box center [430, 131] width 40 height 10
